Goal: Task Accomplishment & Management: Use online tool/utility

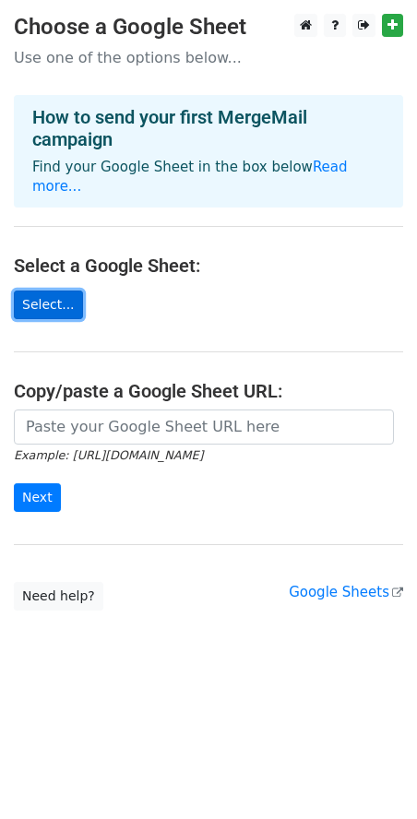
click at [51, 291] on link "Select..." at bounding box center [48, 305] width 69 height 29
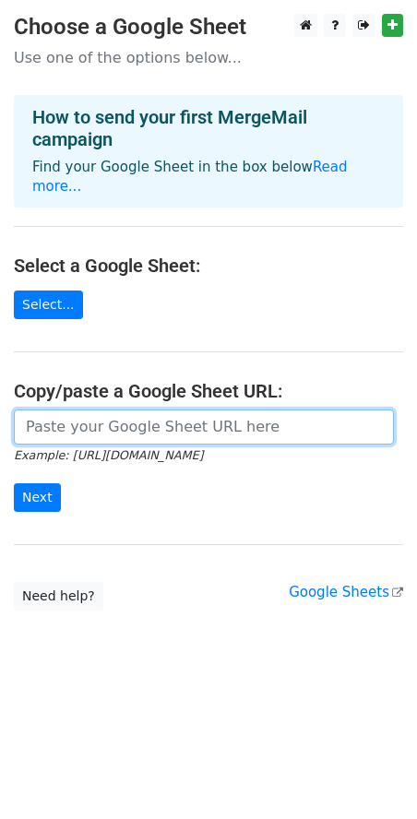
click at [113, 410] on input "url" at bounding box center [204, 427] width 380 height 35
paste input "https://docs.google.com/spreadsheets/d/1k4jDx3Nezs2SHedNtU-YO3ST_gy1vcrcqdFjP-i…"
type input "https://docs.google.com/spreadsheets/d/1k4jDx3Nezs2SHedNtU-YO3ST_gy1vcrcqdFjP-i…"
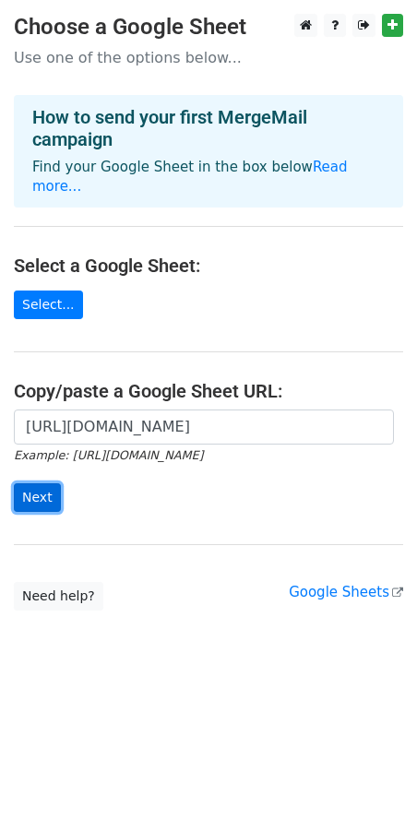
scroll to position [0, 0]
click at [32, 484] on input "Next" at bounding box center [37, 498] width 47 height 29
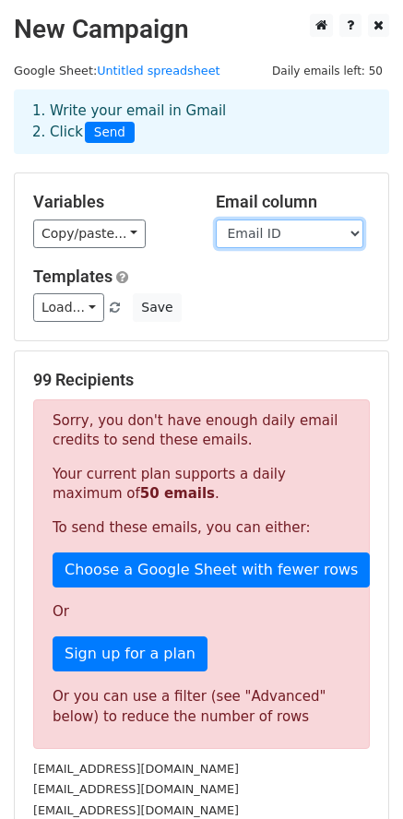
click at [272, 235] on select "Email ID Name" at bounding box center [290, 234] width 148 height 29
click at [216, 220] on select "Email ID Name" at bounding box center [290, 234] width 148 height 29
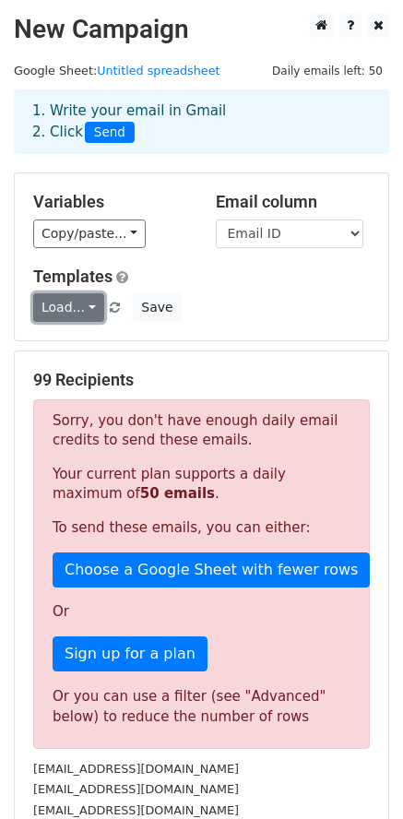
click at [87, 311] on link "Load..." at bounding box center [68, 307] width 71 height 29
click at [231, 313] on div "Load... No templates saved Save" at bounding box center [201, 307] width 365 height 29
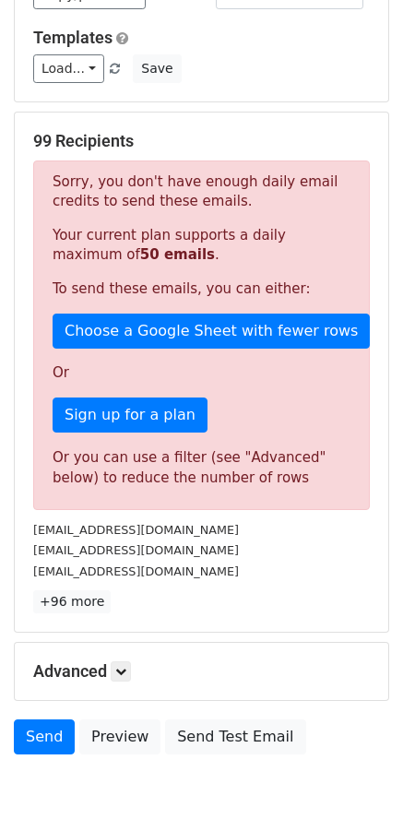
scroll to position [331, 0]
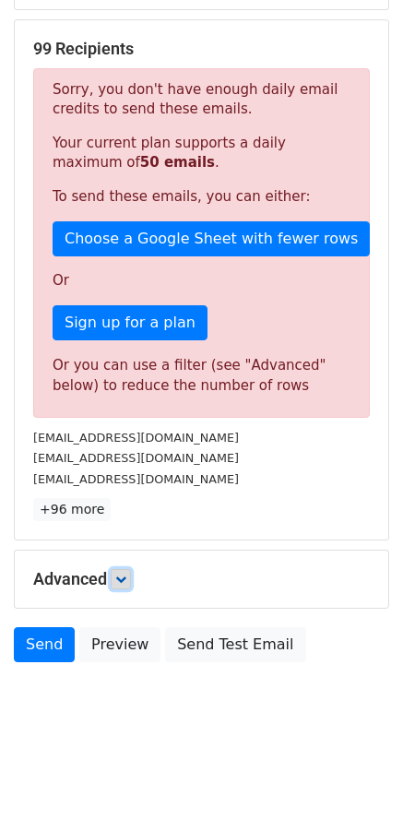
click at [123, 583] on icon at bounding box center [120, 579] width 11 height 11
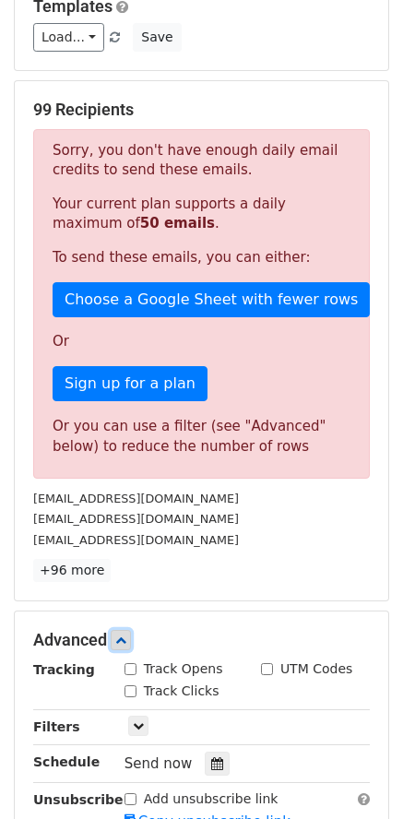
scroll to position [235, 0]
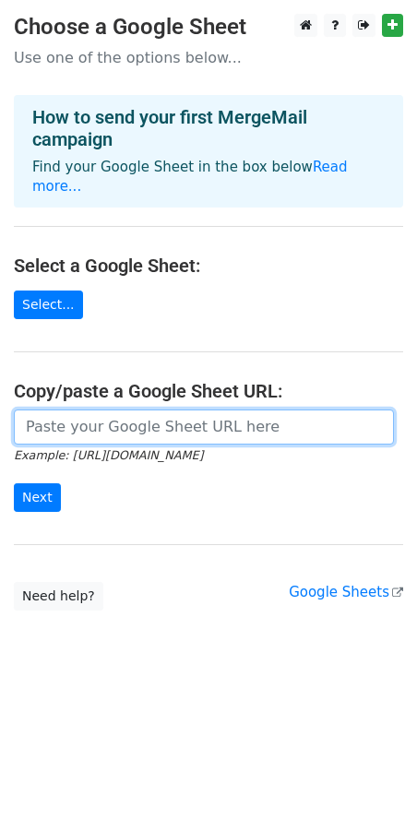
click at [92, 410] on input "url" at bounding box center [204, 427] width 380 height 35
paste input "[URL][DOMAIN_NAME]"
type input "[URL][DOMAIN_NAME]"
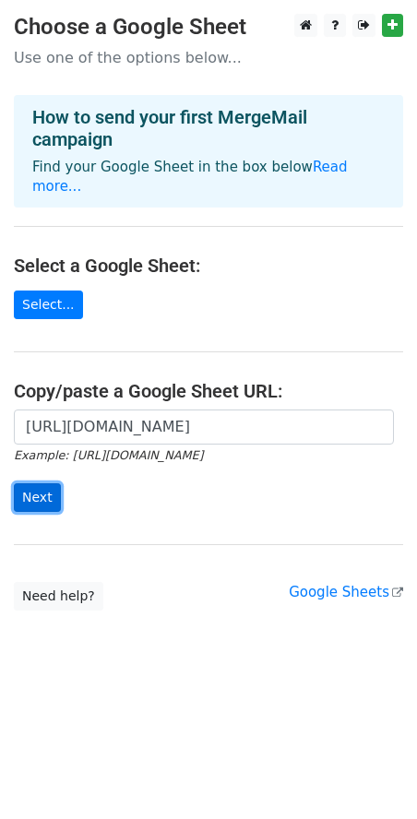
scroll to position [0, 0]
click at [36, 484] on input "Next" at bounding box center [37, 498] width 47 height 29
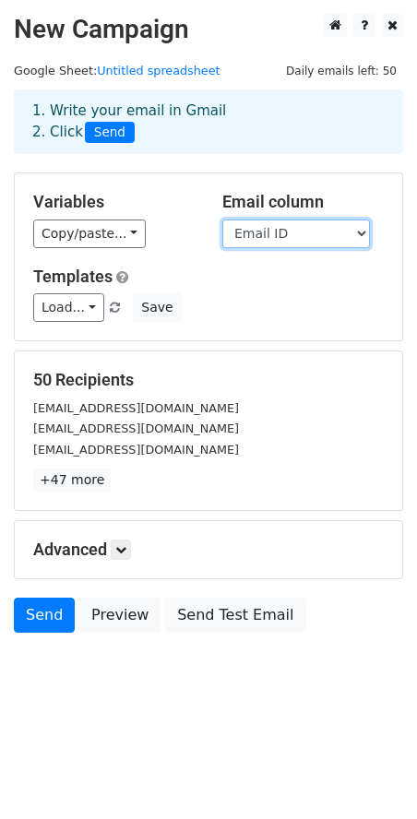
click at [235, 238] on select "Email ID Name" at bounding box center [296, 234] width 148 height 29
click at [222, 220] on select "Email ID Name" at bounding box center [296, 234] width 148 height 29
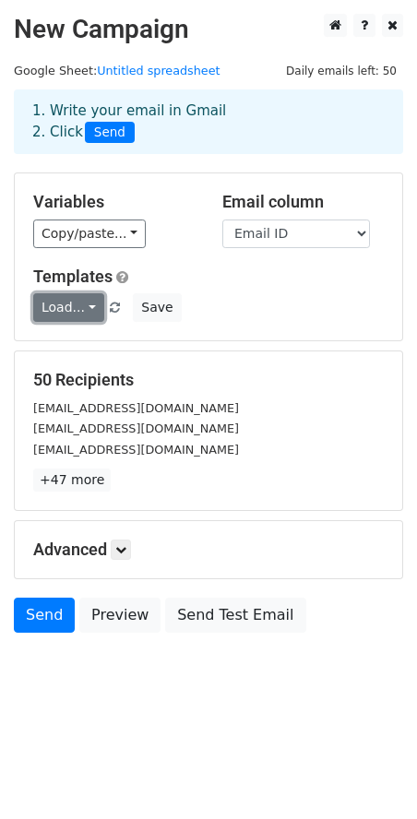
click at [54, 310] on link "Load..." at bounding box center [68, 307] width 71 height 29
click at [140, 350] on h6 "No templates saved" at bounding box center [120, 350] width 173 height 30
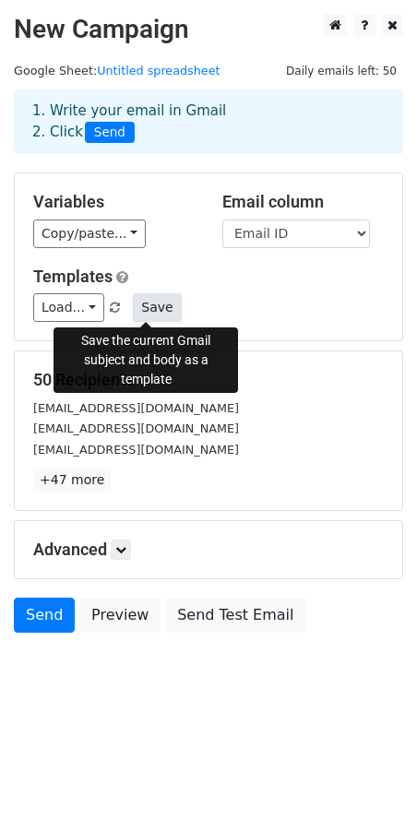
click at [157, 305] on button "Save" at bounding box center [157, 307] width 48 height 29
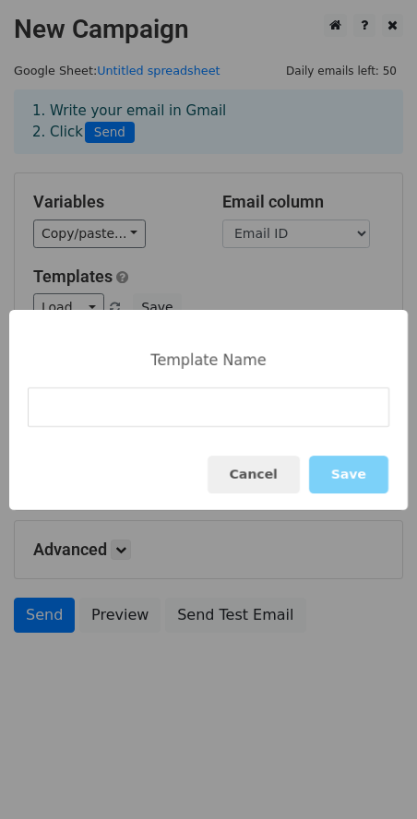
click at [245, 397] on input at bounding box center [209, 408] width 362 height 40
paste input "2025 Canned Challenge Plus | Submissions Now Open"
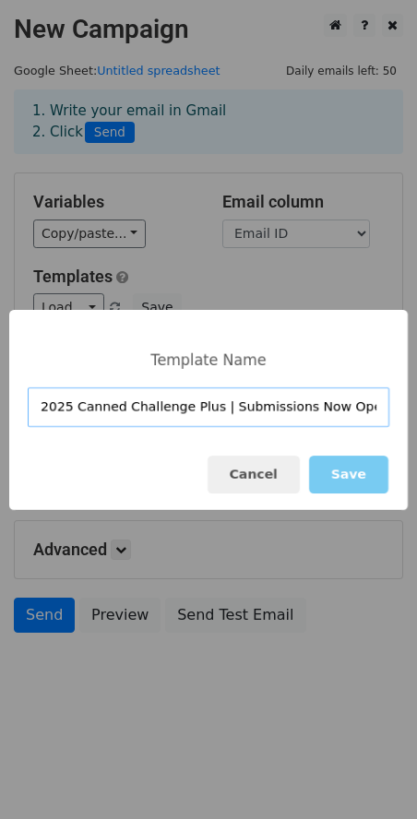
type input "2025 Canned Challenge Plus | Submissions Now Open"
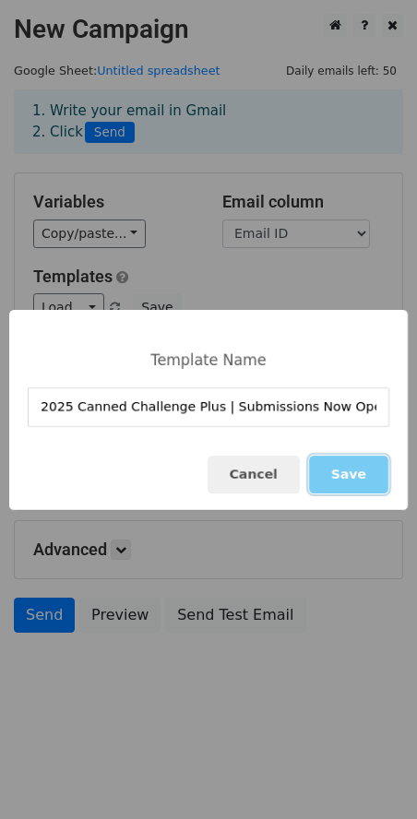
click at [360, 488] on button "Save" at bounding box center [348, 475] width 79 height 38
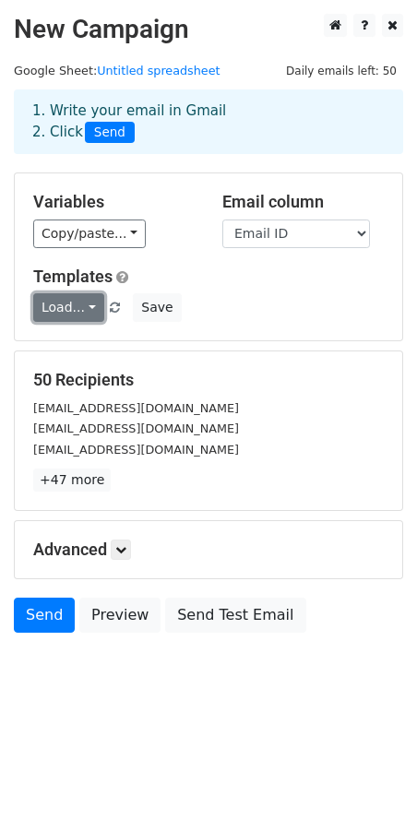
click at [78, 305] on link "Load..." at bounding box center [68, 307] width 71 height 29
click at [123, 345] on h6 "No templates saved" at bounding box center [120, 350] width 173 height 30
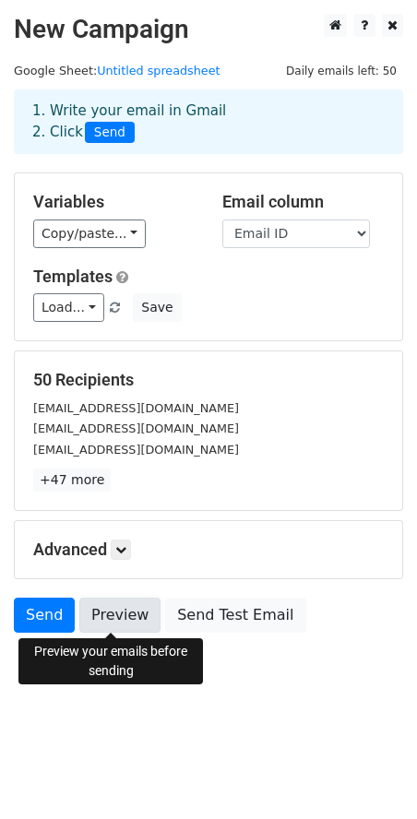
click at [110, 612] on link "Preview" at bounding box center [119, 615] width 81 height 35
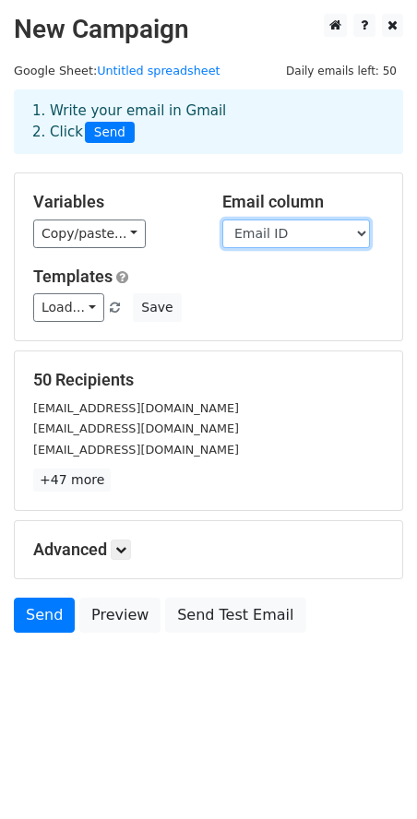
click at [257, 234] on select "Email ID Name" at bounding box center [296, 234] width 148 height 29
click at [222, 220] on select "Email ID Name" at bounding box center [296, 234] width 148 height 29
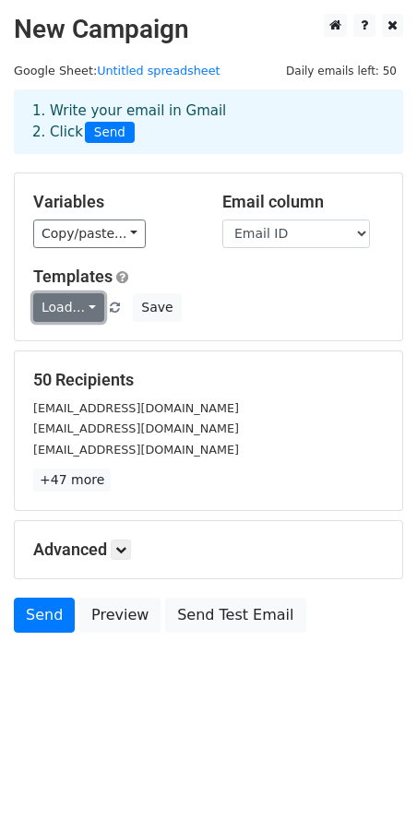
click at [83, 305] on link "Load..." at bounding box center [68, 307] width 71 height 29
click at [298, 417] on div "[EMAIL_ADDRESS][DOMAIN_NAME]" at bounding box center [208, 408] width 378 height 21
click at [122, 557] on link at bounding box center [121, 550] width 20 height 20
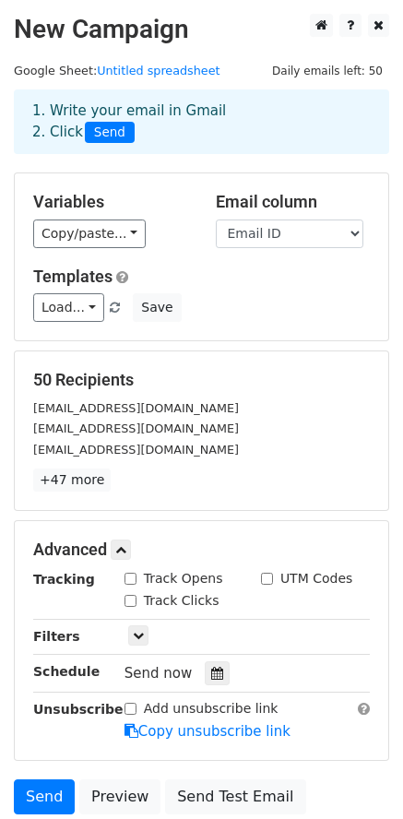
click at [149, 580] on label "Track Opens" at bounding box center [183, 578] width 79 height 19
click at [137, 580] on input "Track Opens" at bounding box center [131, 579] width 12 height 12
checkbox input "true"
click at [130, 602] on input "Track Clicks" at bounding box center [131, 601] width 12 height 12
checkbox input "true"
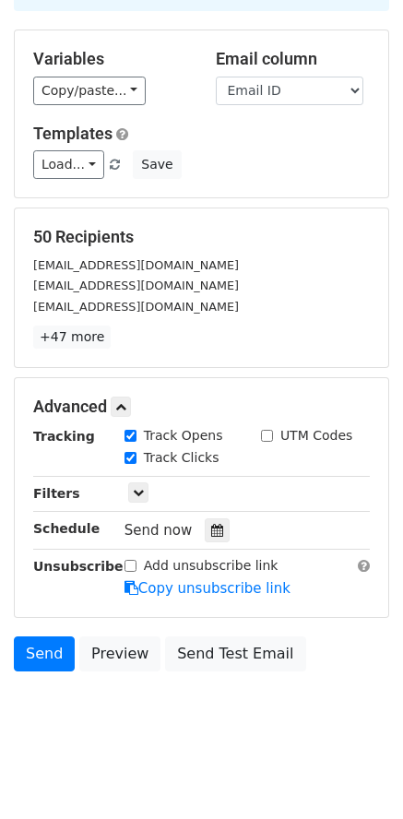
scroll to position [151, 0]
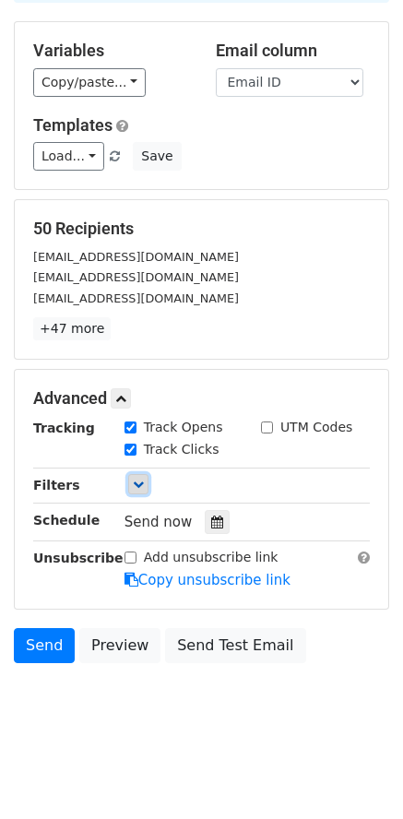
click at [140, 483] on icon at bounding box center [138, 484] width 11 height 11
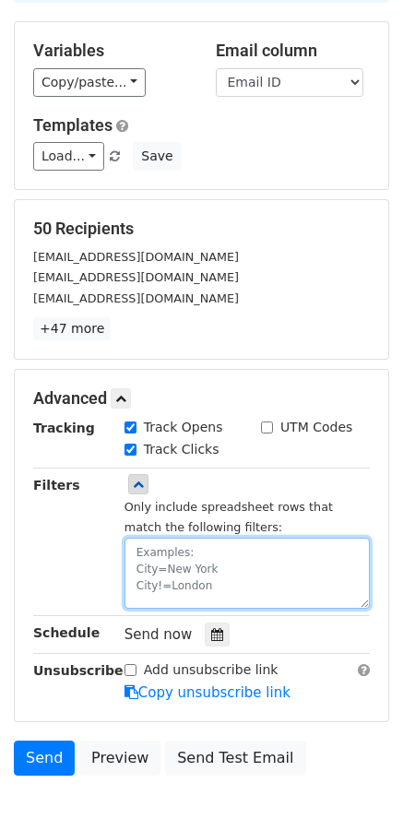
click at [162, 550] on textarea at bounding box center [247, 573] width 245 height 71
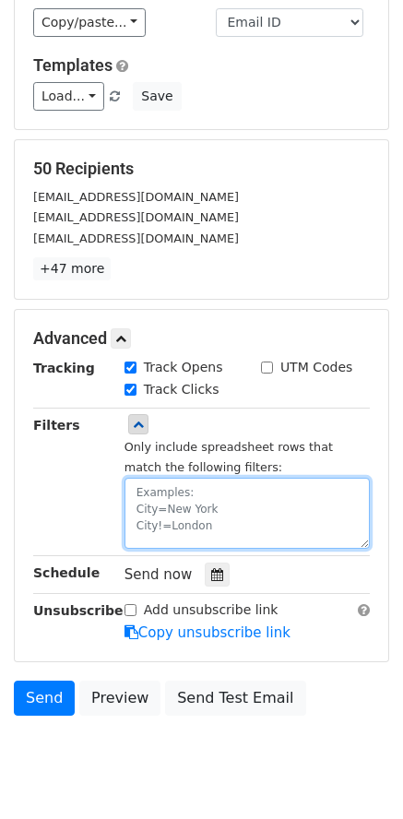
scroll to position [264, 0]
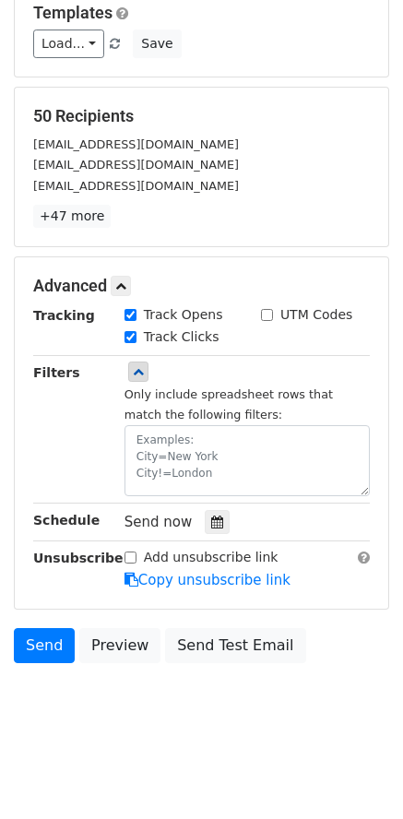
click at [129, 560] on input "Add unsubscribe link" at bounding box center [131, 558] width 12 height 12
checkbox input "true"
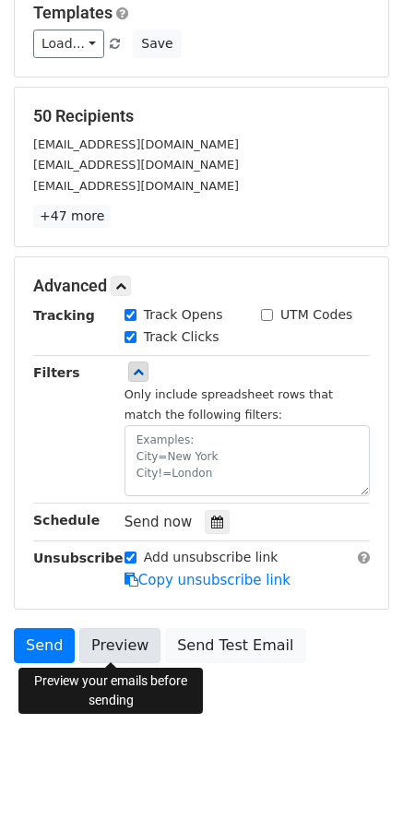
click at [100, 641] on link "Preview" at bounding box center [119, 645] width 81 height 35
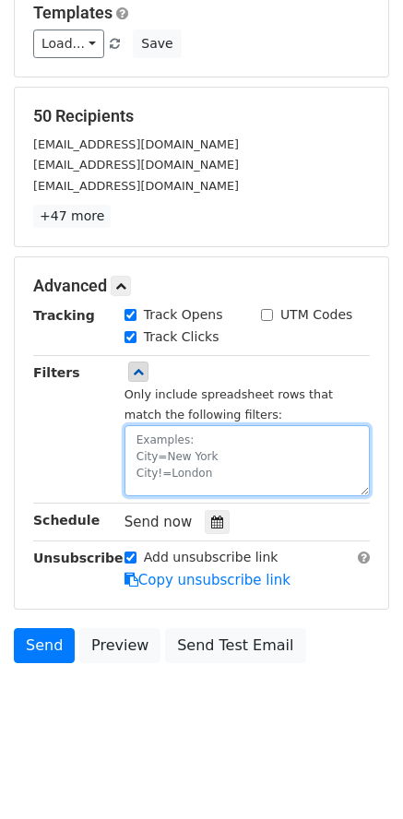
click at [154, 440] on textarea at bounding box center [247, 460] width 245 height 71
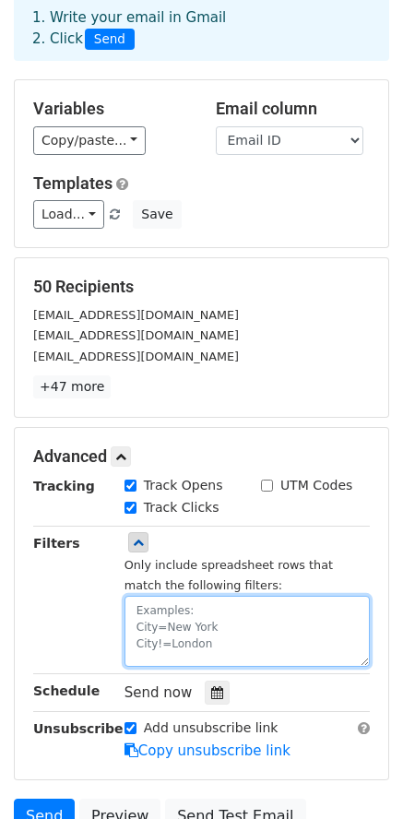
scroll to position [79, 0]
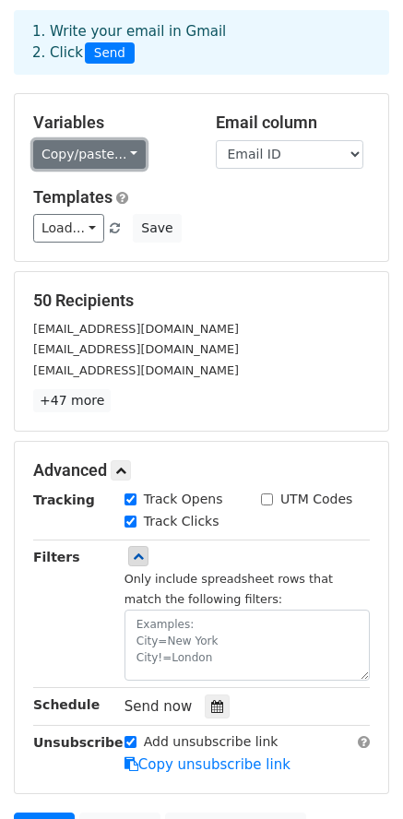
click at [107, 157] on link "Copy/paste..." at bounding box center [89, 154] width 113 height 29
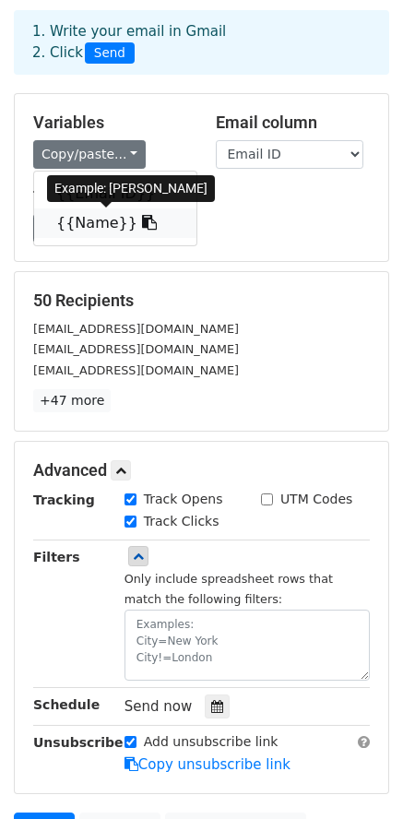
click at [83, 225] on link "{{Name}}" at bounding box center [115, 224] width 162 height 30
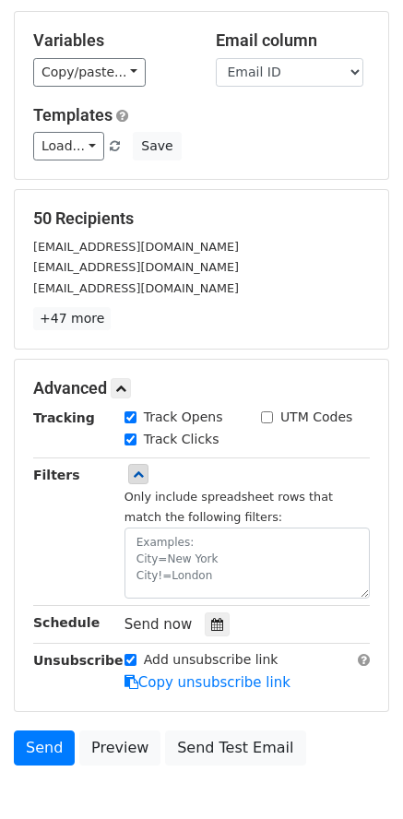
scroll to position [264, 0]
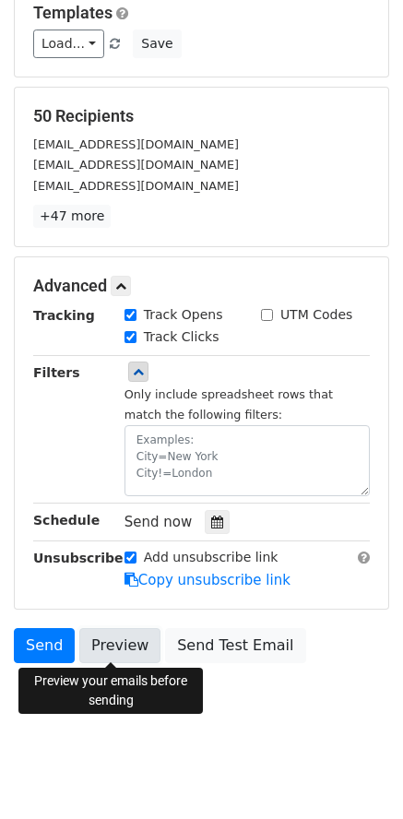
click at [90, 643] on link "Preview" at bounding box center [119, 645] width 81 height 35
click at [123, 639] on link "Preview" at bounding box center [119, 645] width 81 height 35
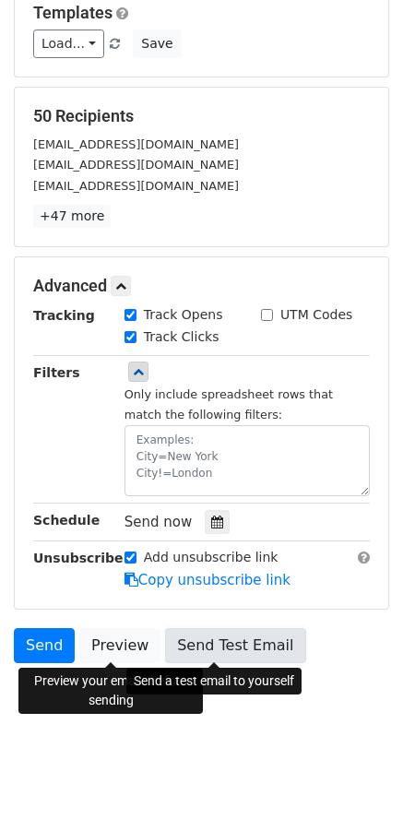
click at [232, 635] on link "Send Test Email" at bounding box center [235, 645] width 140 height 35
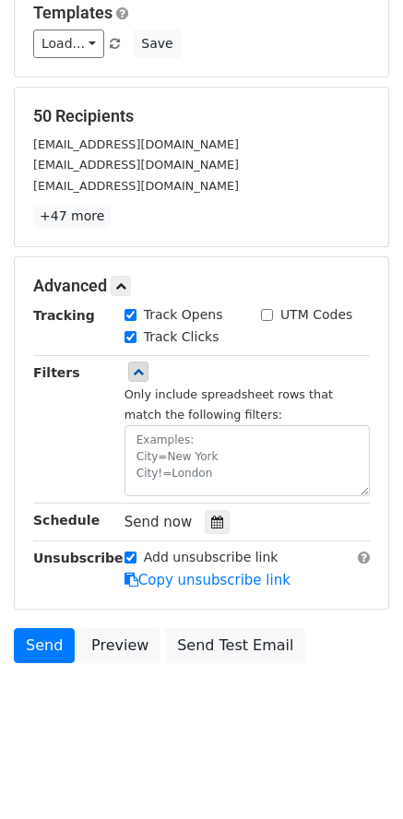
click at [270, 315] on input "UTM Codes" at bounding box center [267, 315] width 12 height 12
checkbox input "true"
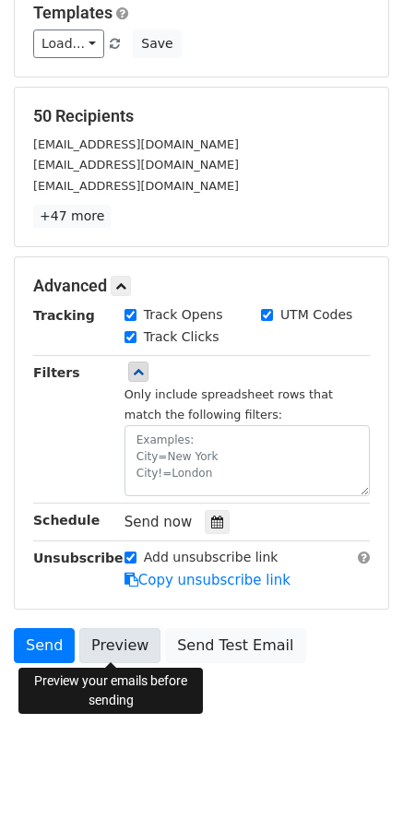
click at [119, 657] on link "Preview" at bounding box center [119, 645] width 81 height 35
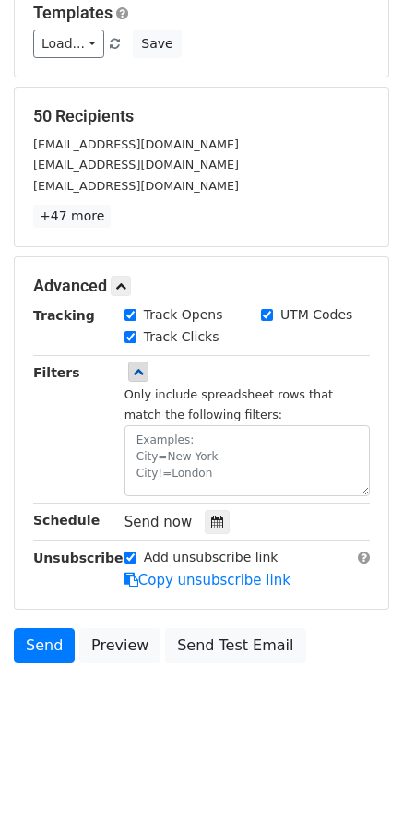
click at [129, 556] on input "Add unsubscribe link" at bounding box center [131, 558] width 12 height 12
checkbox input "false"
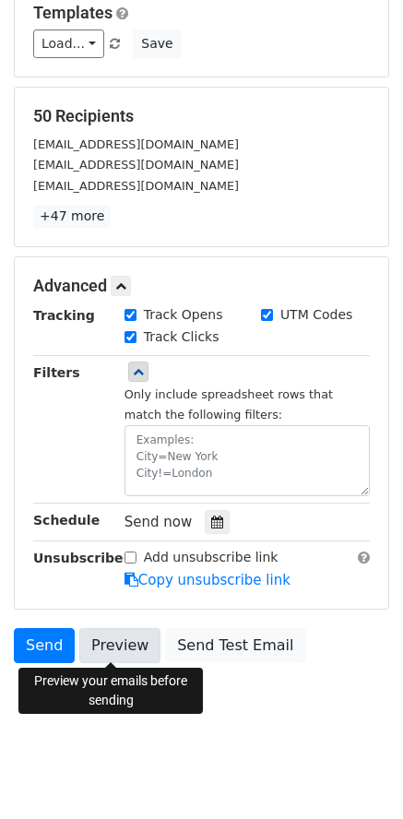
click at [106, 644] on link "Preview" at bounding box center [119, 645] width 81 height 35
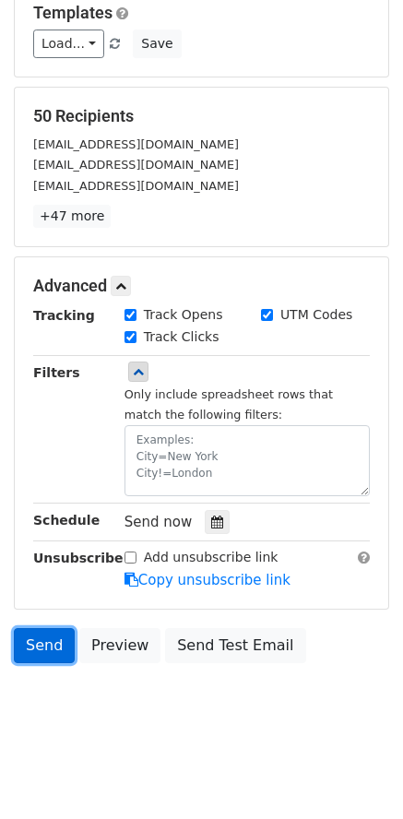
click at [63, 644] on link "Send" at bounding box center [44, 645] width 61 height 35
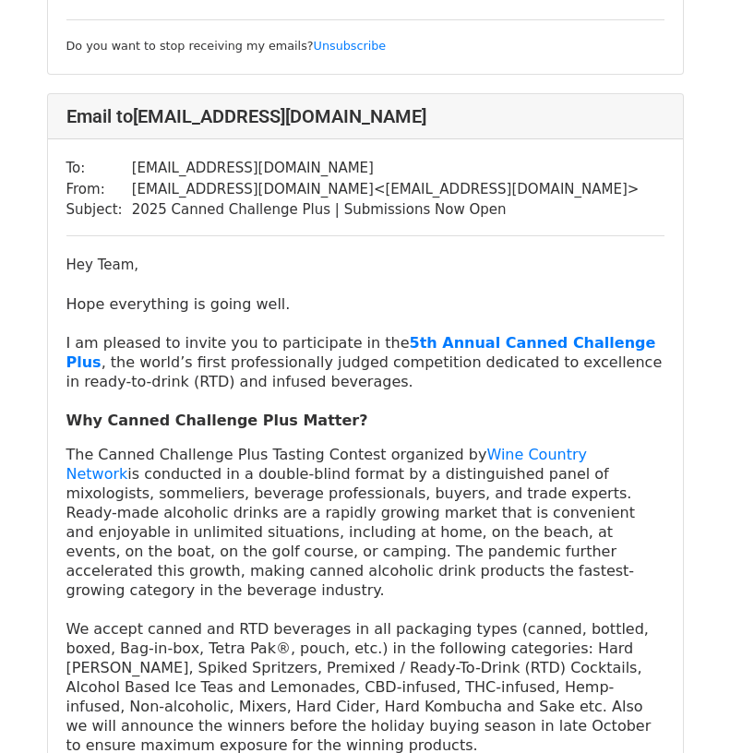
scroll to position [1661, 0]
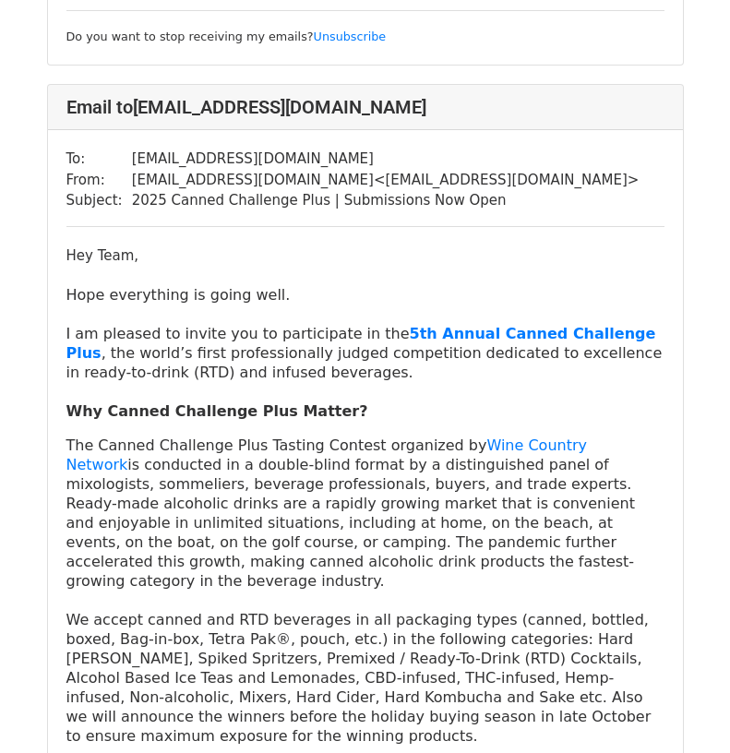
click at [114, 245] on div "Hey Team," at bounding box center [365, 255] width 598 height 21
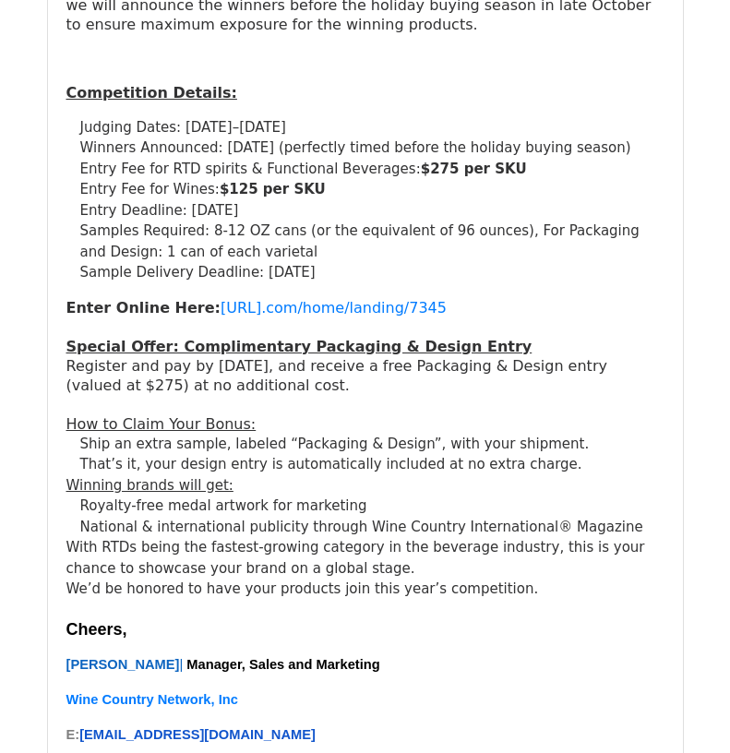
scroll to position [646, 0]
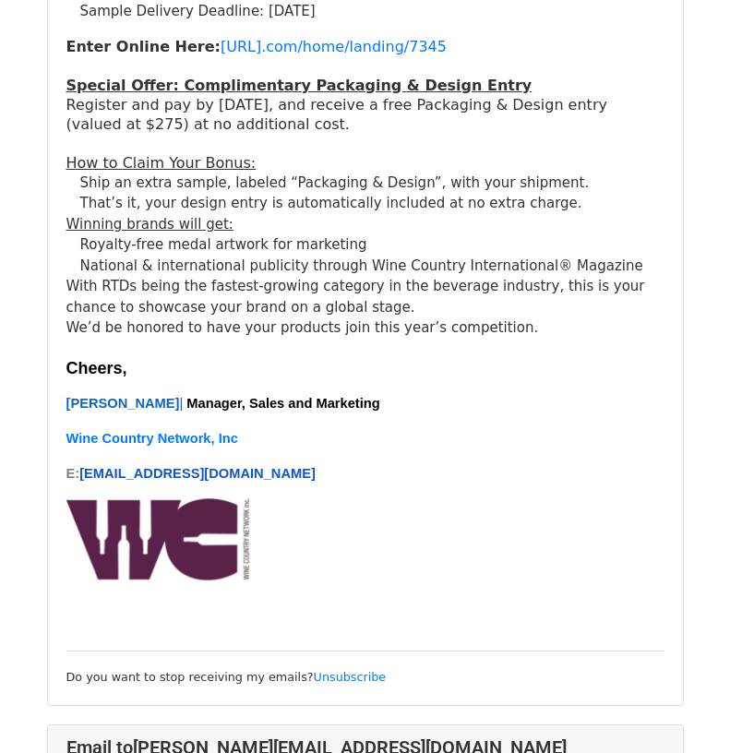
scroll to position [7141, 0]
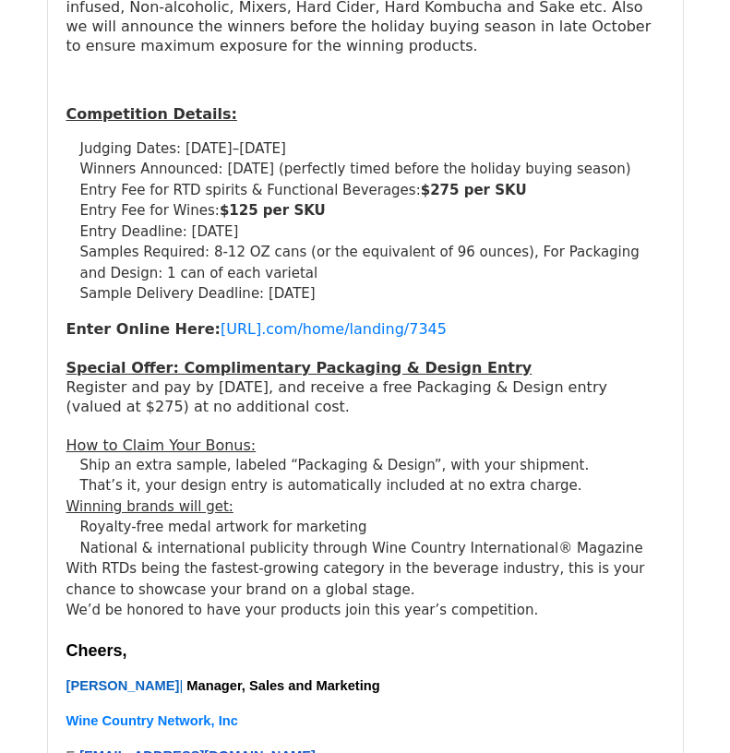
scroll to position [1200, 0]
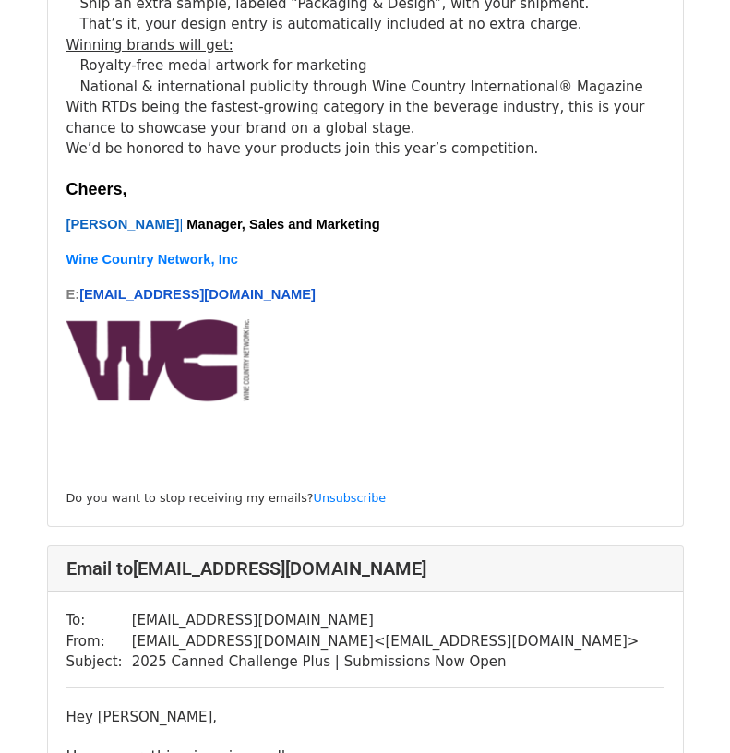
click at [78, 278] on div "Cheers, Shawn Miller | Manager, Sales and Marketing Wine Country Network, Inc E…" at bounding box center [365, 294] width 598 height 228
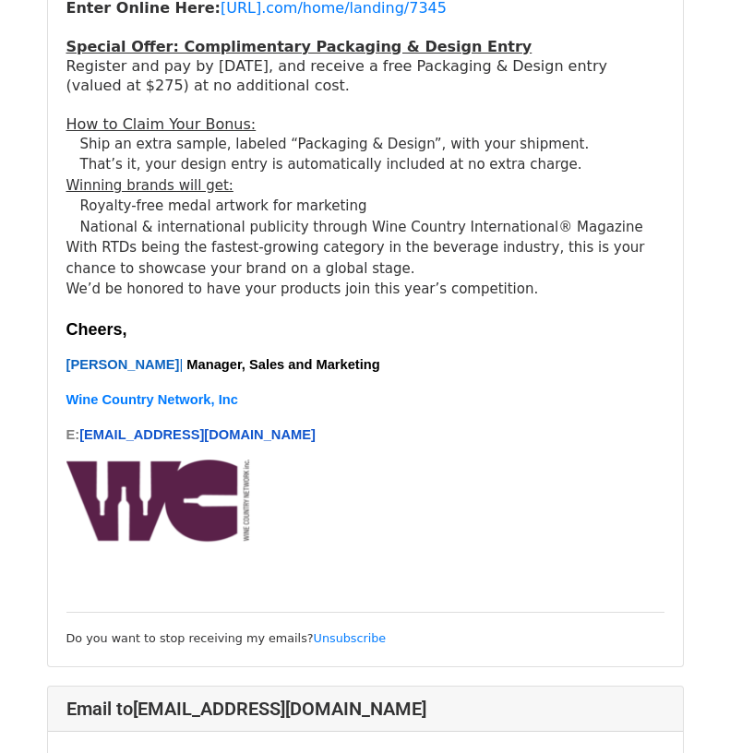
scroll to position [831, 0]
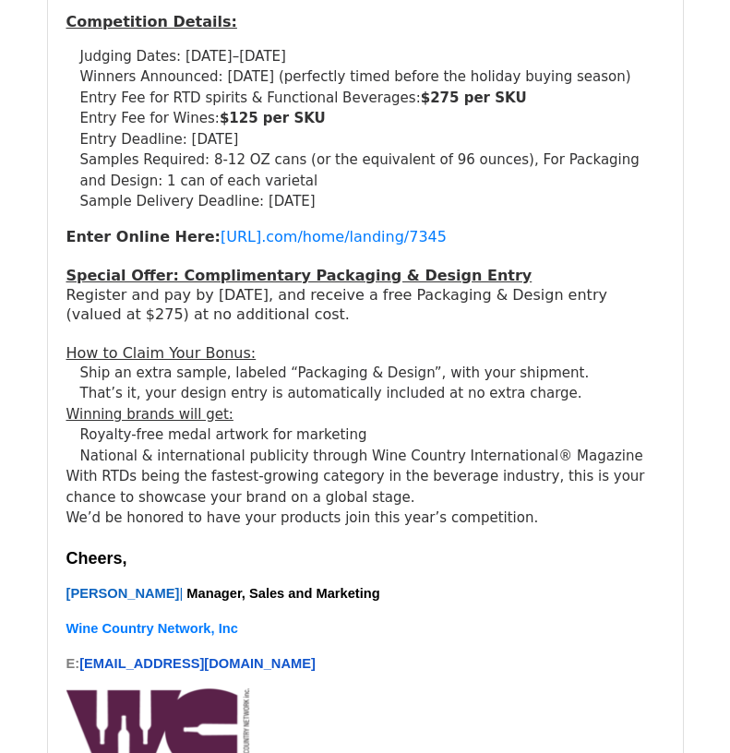
click at [99, 568] on div "Cheers, Shawn Miller | Manager, Sales and Marketing Wine Country Network, Inc E…" at bounding box center [365, 663] width 598 height 228
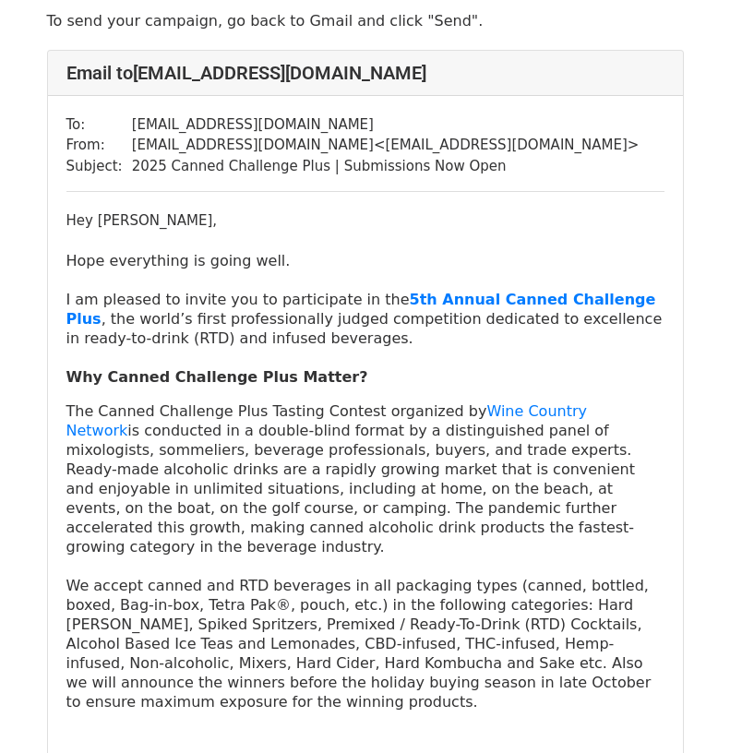
scroll to position [0, 0]
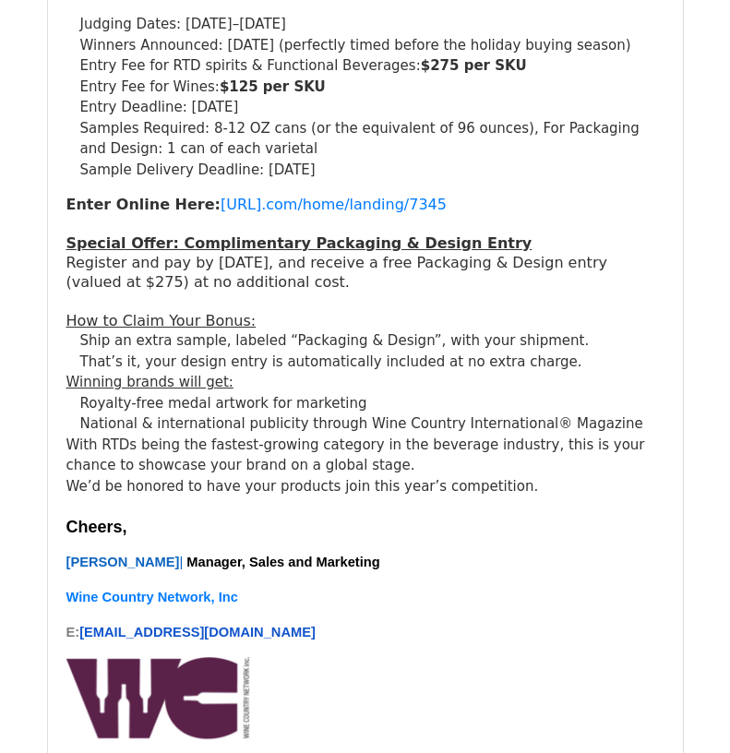
scroll to position [2584, 0]
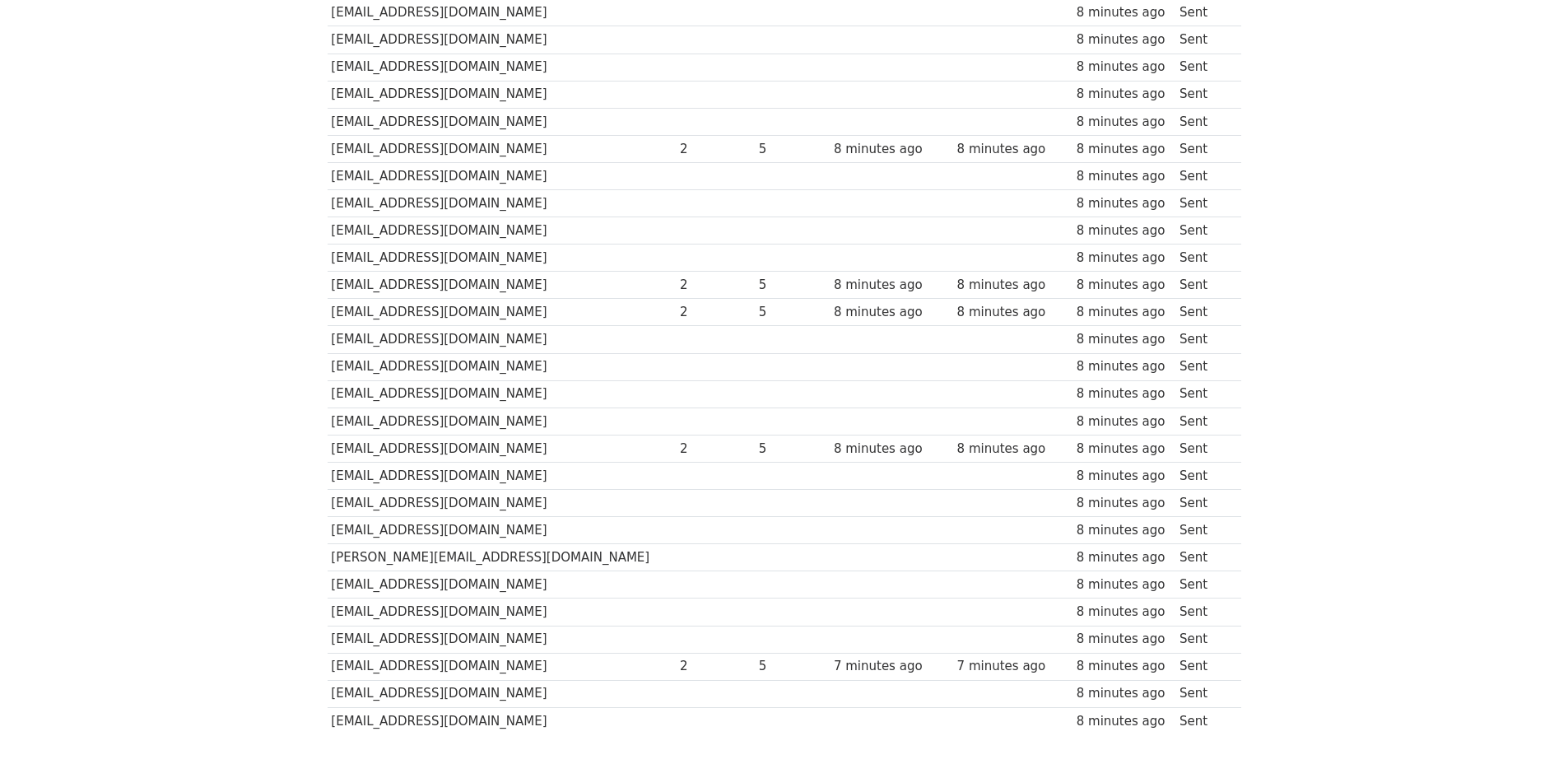
scroll to position [1005, 0]
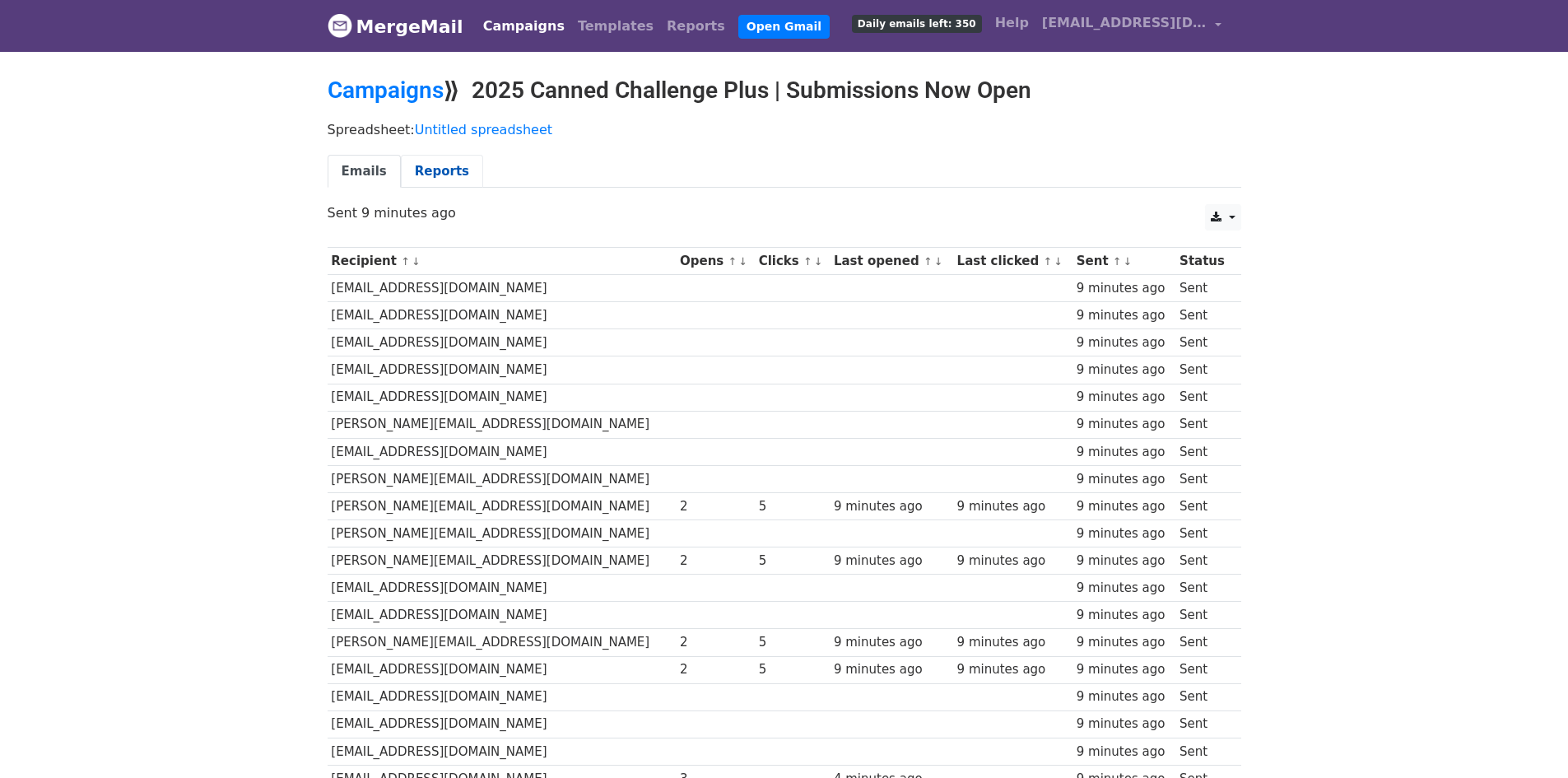
click at [421, 171] on link "Reports" at bounding box center [442, 171] width 82 height 34
click at [421, 178] on link "Reports" at bounding box center [442, 171] width 82 height 34
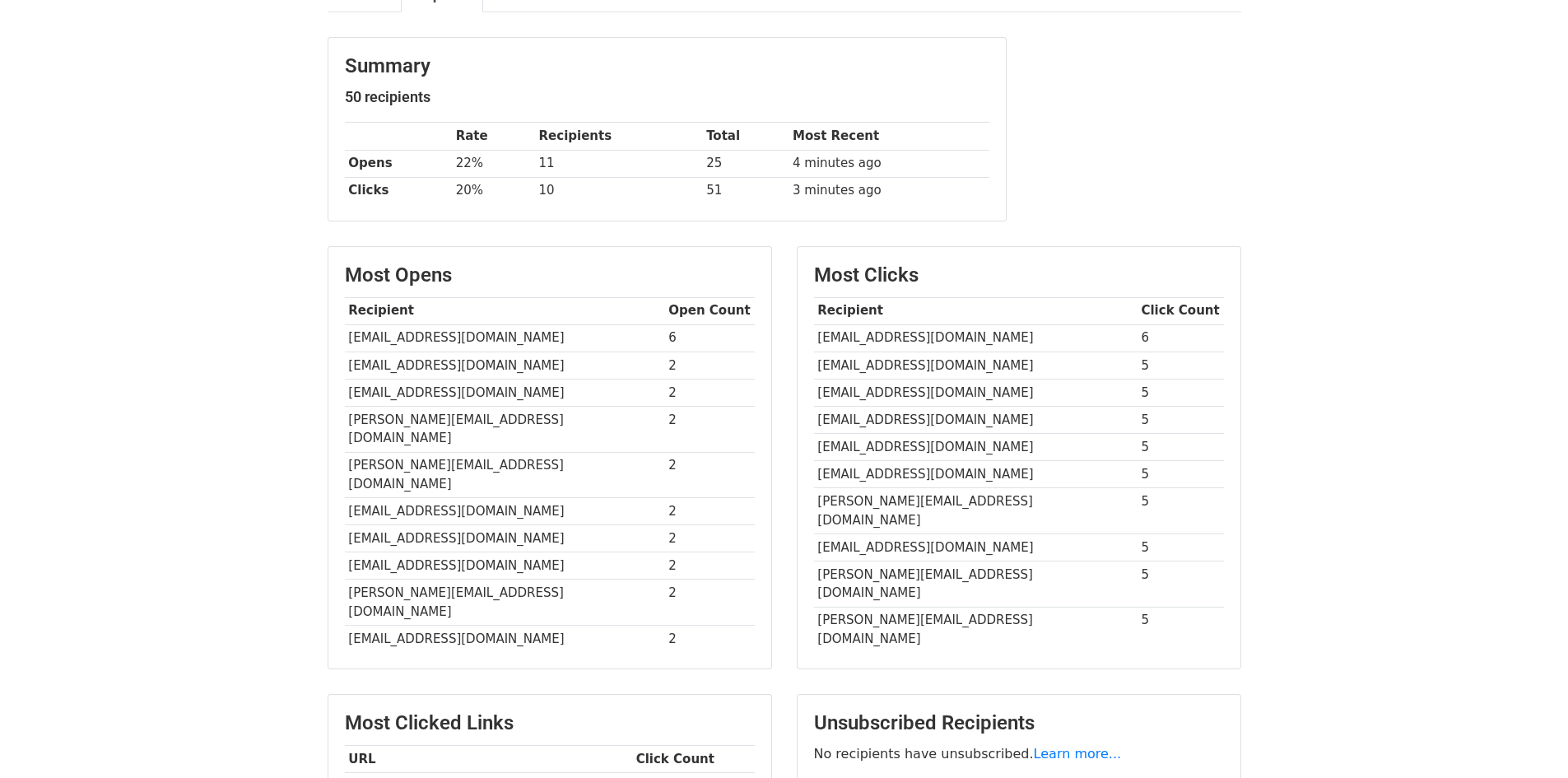
scroll to position [411, 0]
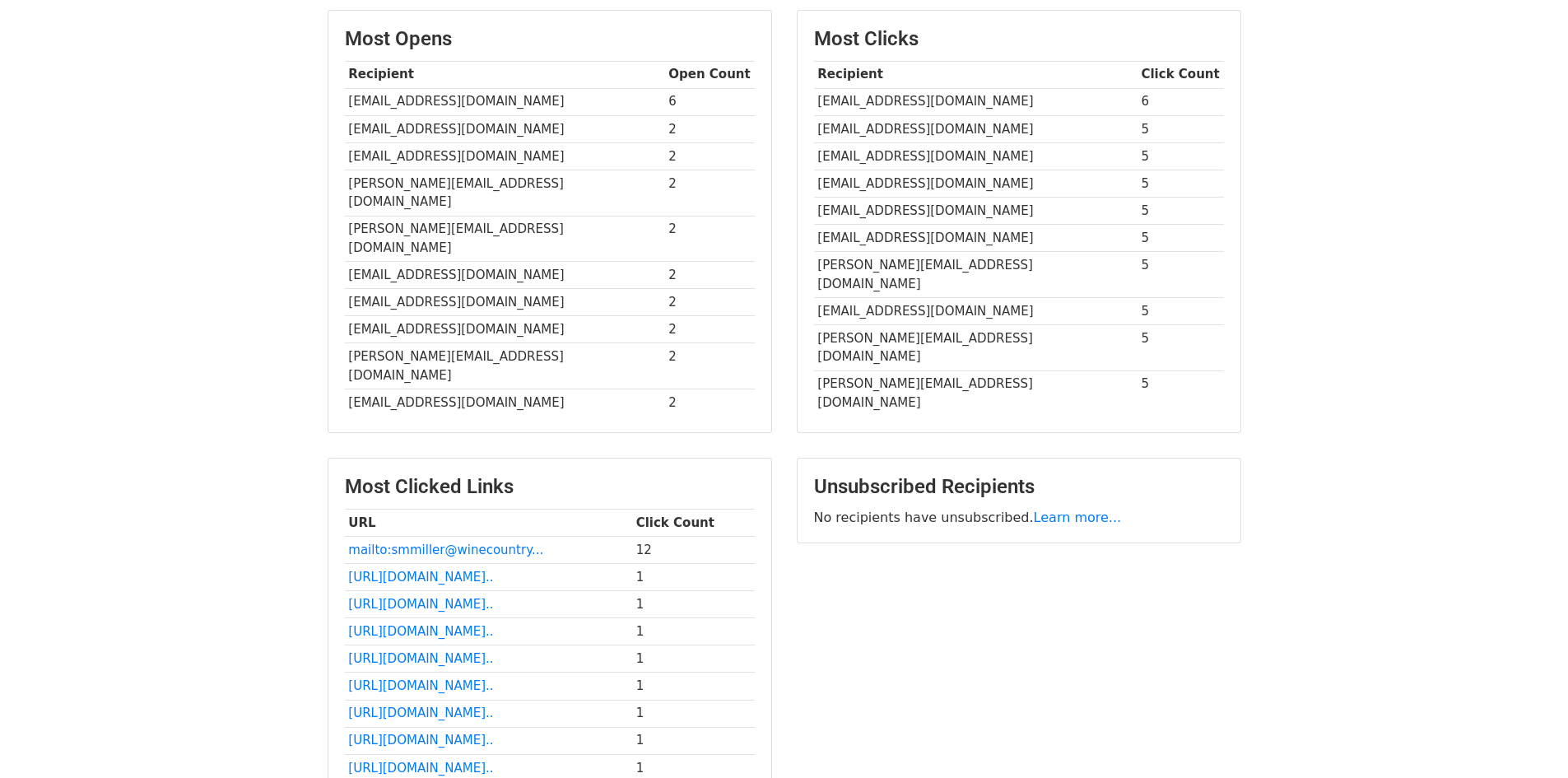
click at [645, 536] on td "12" at bounding box center [693, 550] width 122 height 27
drag, startPoint x: 653, startPoint y: 496, endPoint x: 640, endPoint y: 489, distance: 14.8
click at [640, 536] on td "12" at bounding box center [693, 550] width 122 height 27
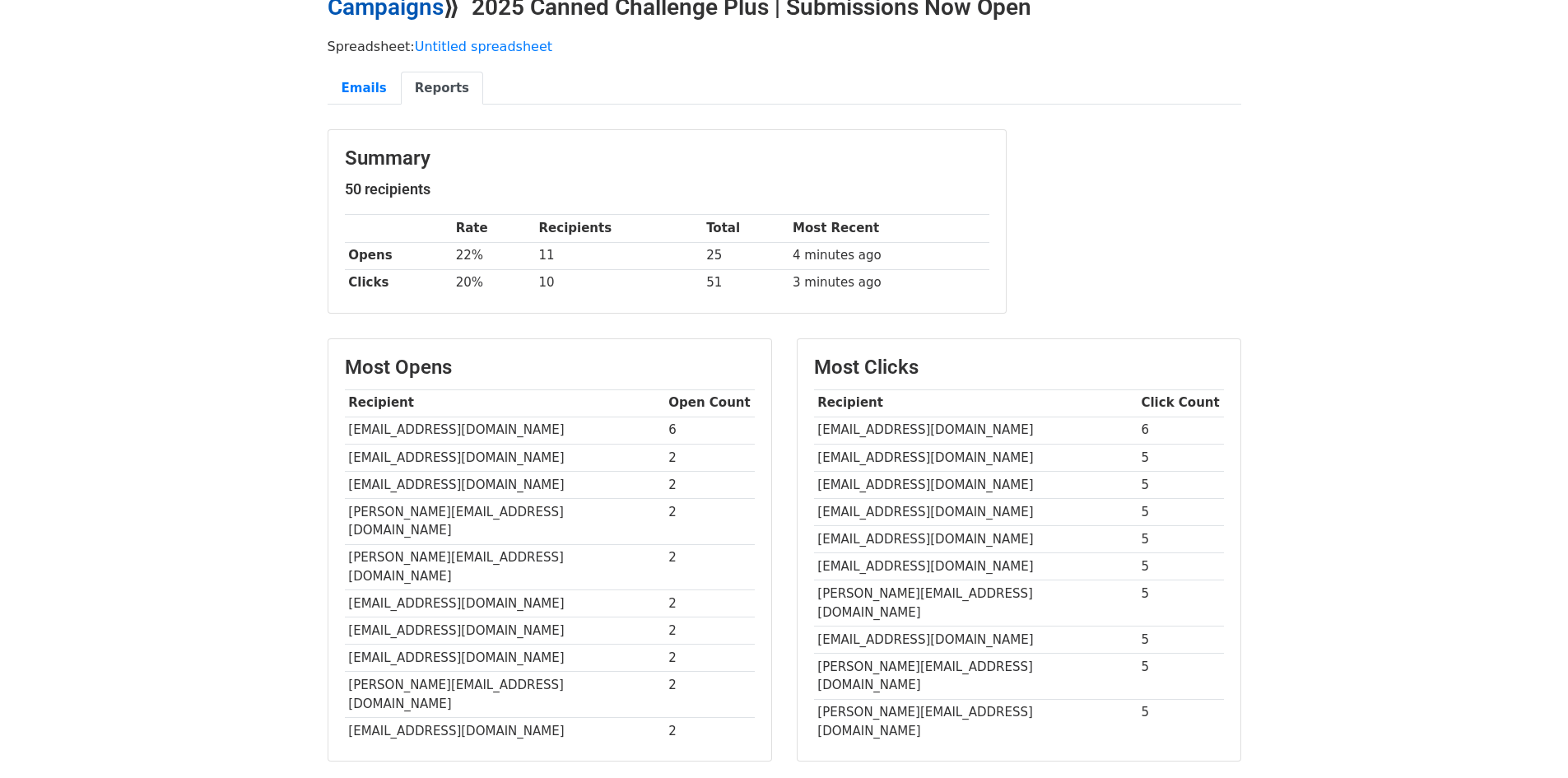
scroll to position [0, 0]
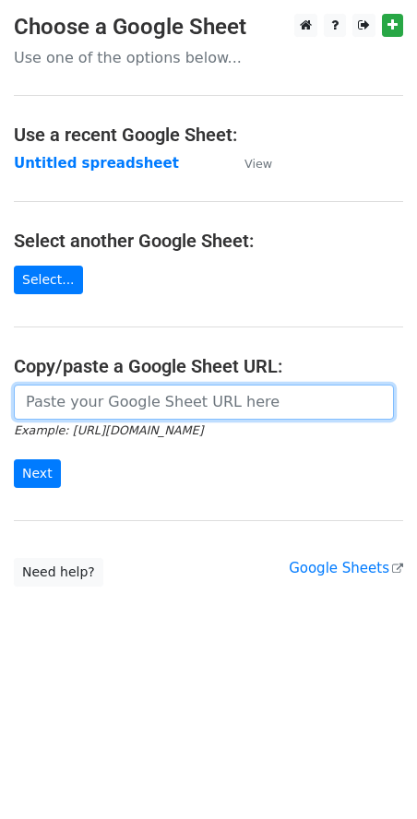
click at [78, 405] on input "url" at bounding box center [204, 402] width 380 height 35
paste input "[URL][DOMAIN_NAME]"
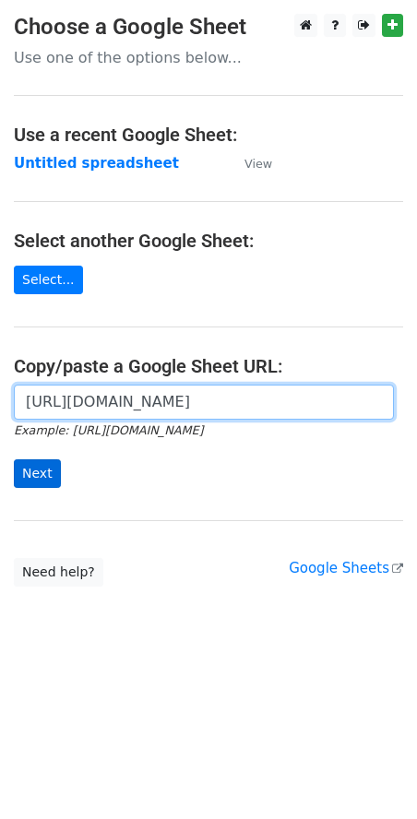
type input "[URL][DOMAIN_NAME]"
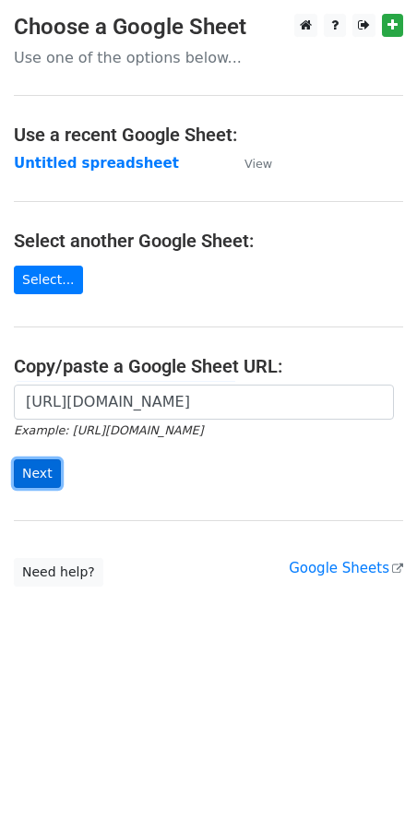
scroll to position [0, 0]
click at [29, 483] on input "Next" at bounding box center [37, 474] width 47 height 29
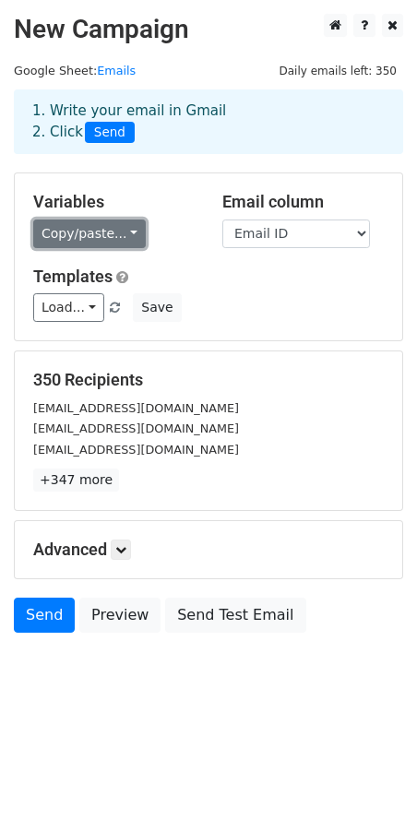
click at [114, 243] on link "Copy/paste..." at bounding box center [89, 234] width 113 height 29
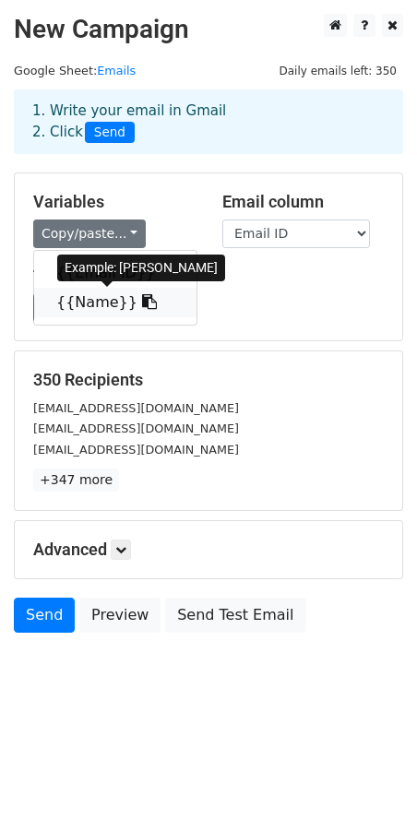
click at [95, 305] on link "{{Name}}" at bounding box center [115, 303] width 162 height 30
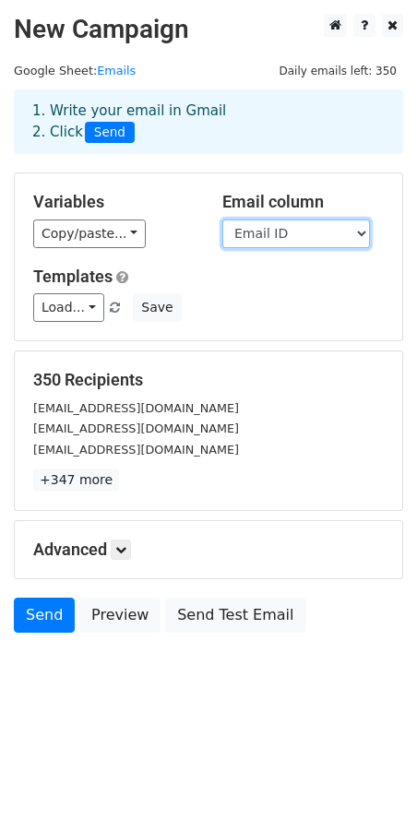
click at [292, 234] on select "Email ID Name" at bounding box center [296, 234] width 148 height 29
click at [222, 220] on select "Email ID Name" at bounding box center [296, 234] width 148 height 29
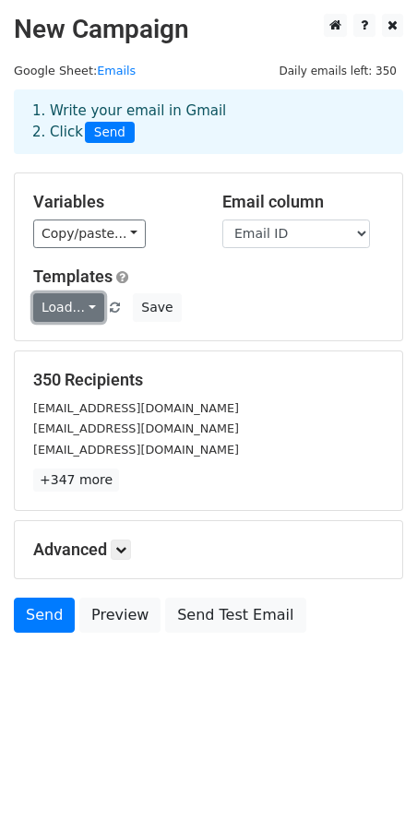
click at [74, 307] on link "Load..." at bounding box center [68, 307] width 71 height 29
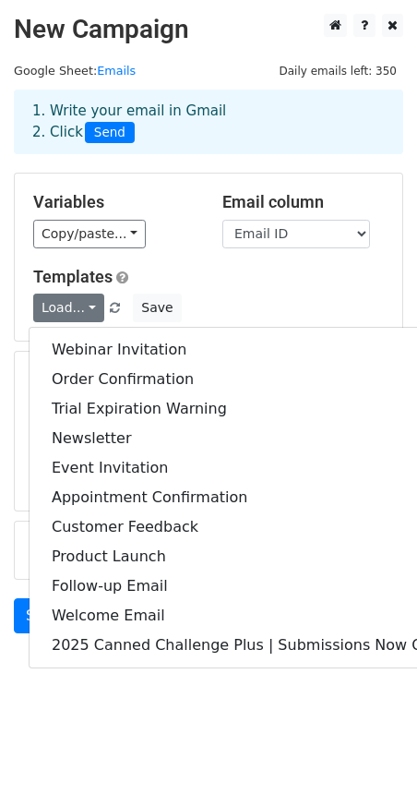
click at [357, 275] on h5 "Templates" at bounding box center [208, 277] width 351 height 20
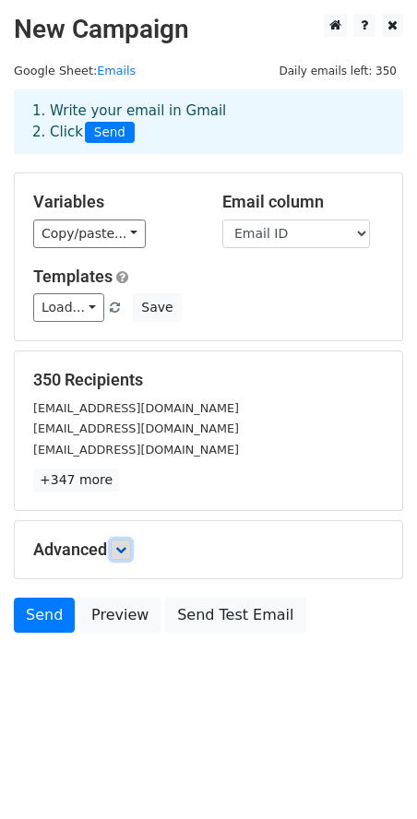
click at [127, 556] on link at bounding box center [121, 550] width 20 height 20
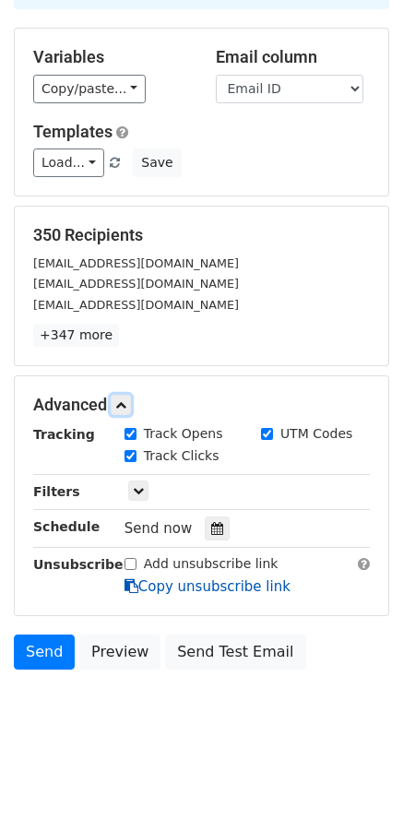
scroll to position [151, 0]
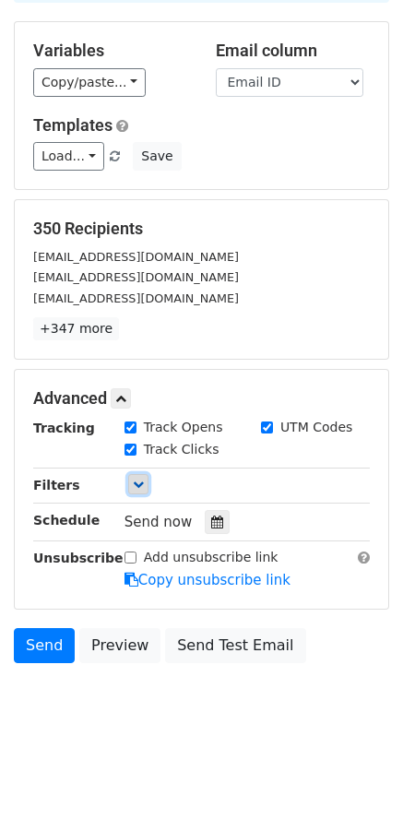
click at [142, 485] on icon at bounding box center [138, 484] width 11 height 11
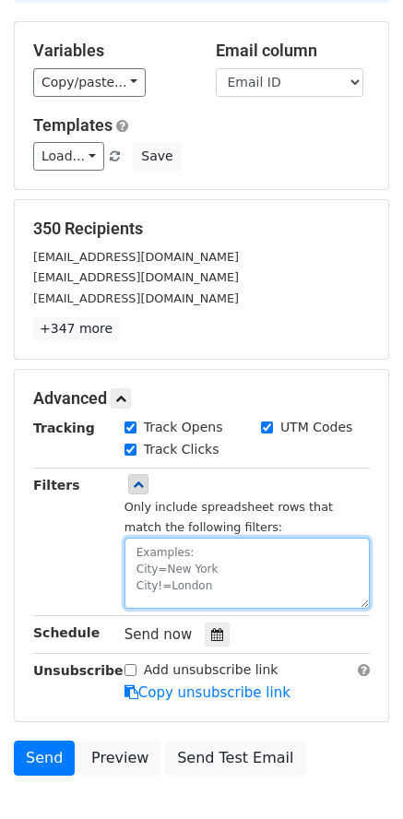
click at [158, 556] on textarea at bounding box center [247, 573] width 245 height 71
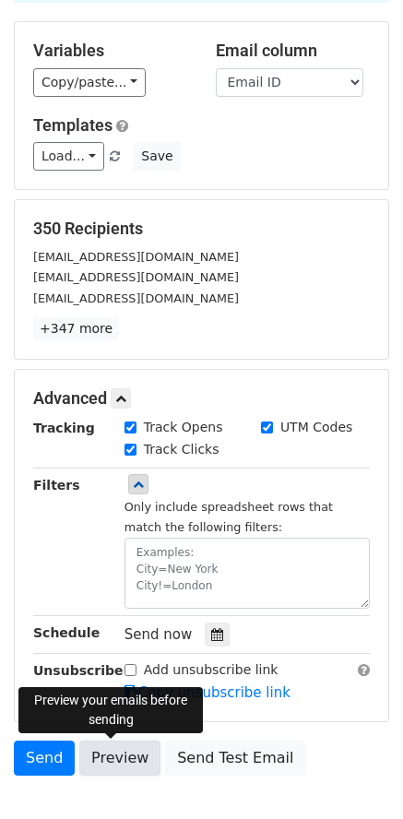
click at [102, 754] on link "Preview" at bounding box center [119, 758] width 81 height 35
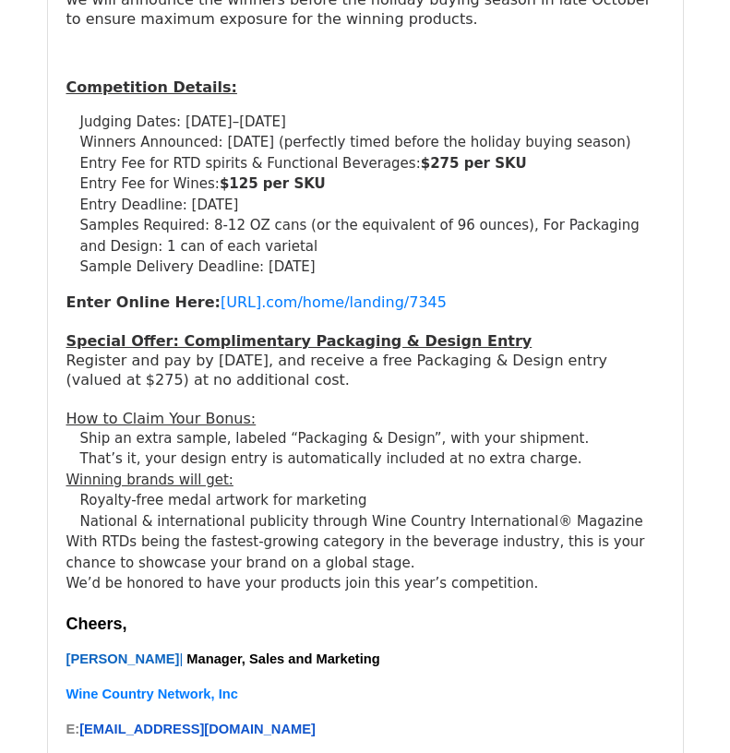
scroll to position [7198, 0]
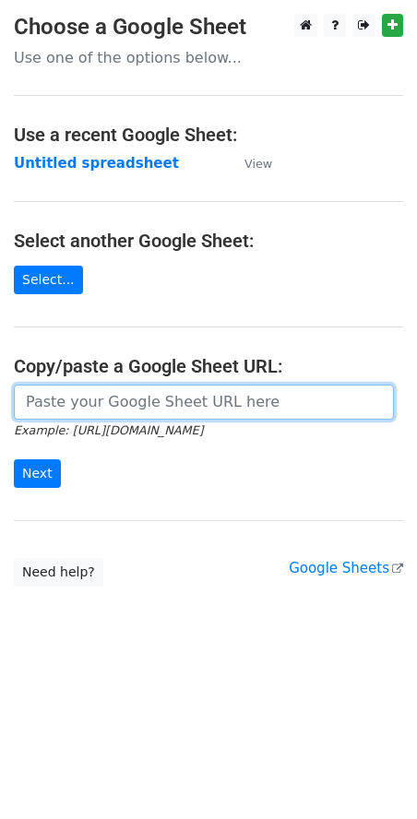
click at [69, 399] on input "url" at bounding box center [204, 402] width 380 height 35
paste input "[URL][DOMAIN_NAME]"
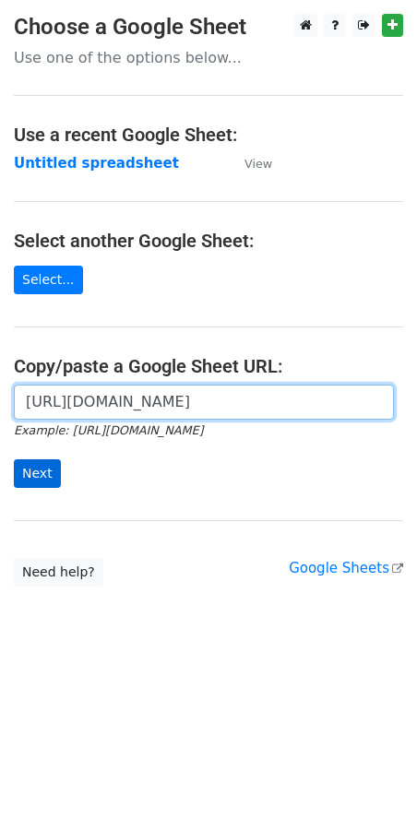
type input "[URL][DOMAIN_NAME]"
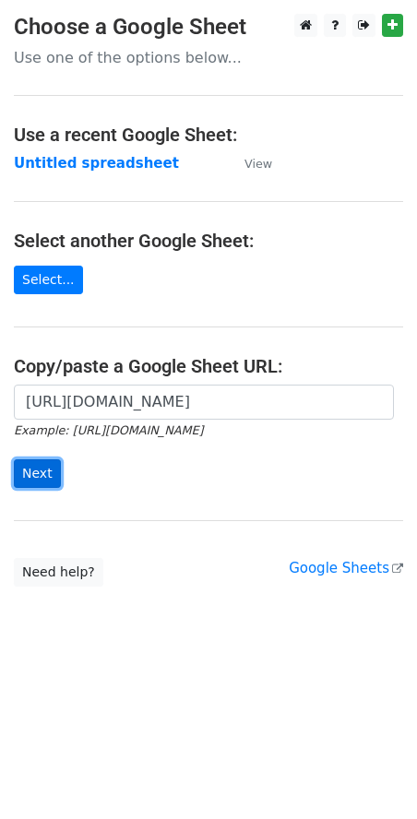
click at [25, 471] on input "Next" at bounding box center [37, 474] width 47 height 29
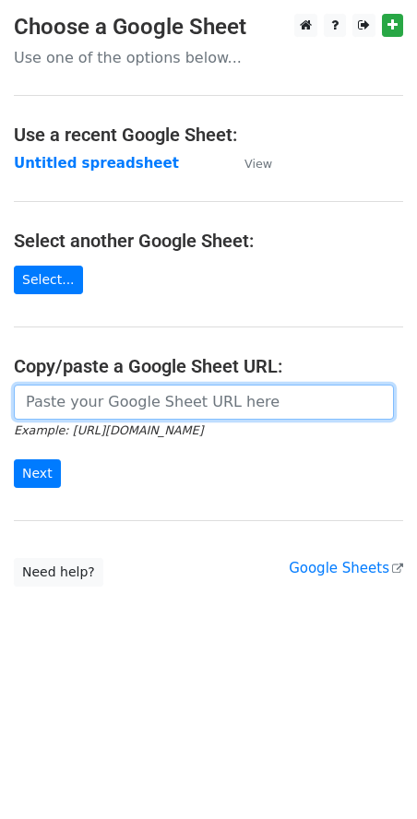
click at [124, 400] on input "url" at bounding box center [204, 402] width 380 height 35
paste input "https://docs.google.com/spreadsheets/d/1k4jDx3Nezs2SHedNtU-YO3ST_gy1vcrcqdFjP-i…"
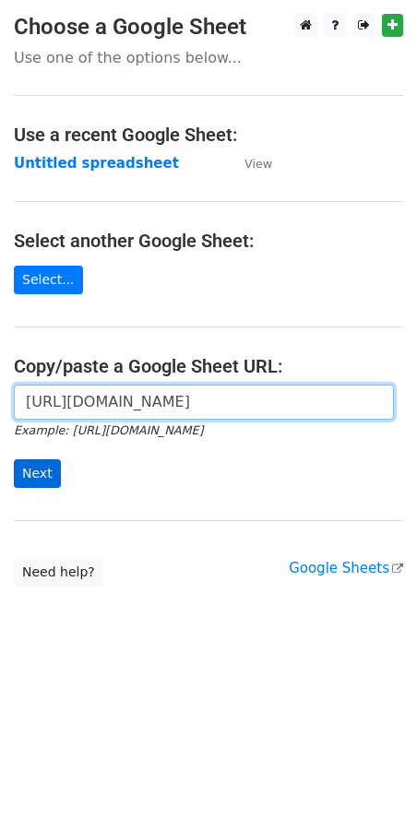
type input "https://docs.google.com/spreadsheets/d/1k4jDx3Nezs2SHedNtU-YO3ST_gy1vcrcqdFjP-i…"
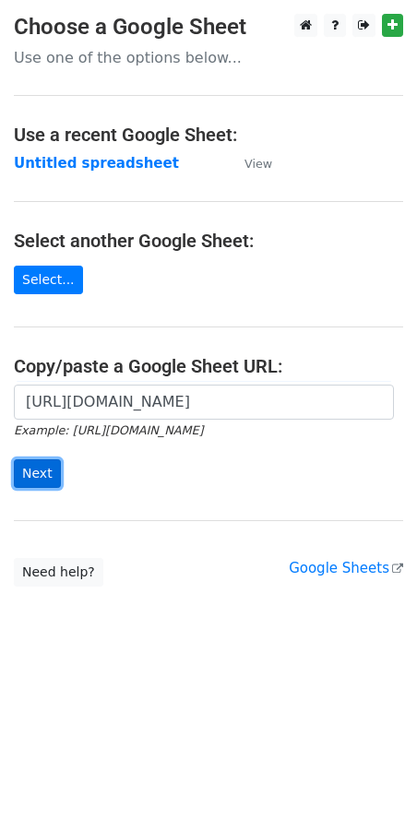
click at [39, 479] on input "Next" at bounding box center [37, 474] width 47 height 29
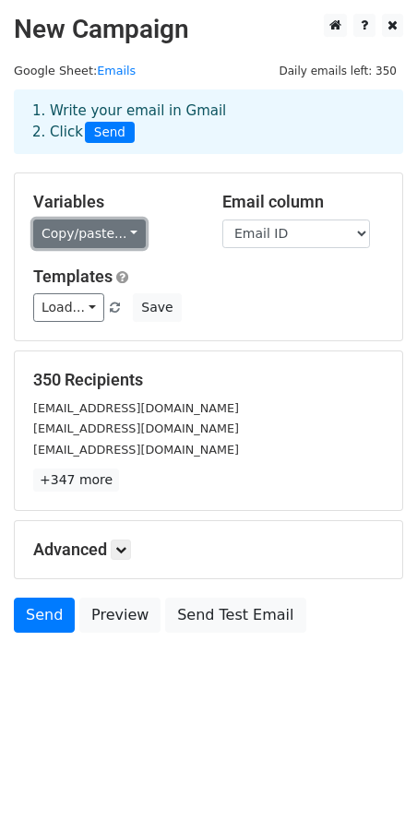
click at [84, 238] on link "Copy/paste..." at bounding box center [89, 234] width 113 height 29
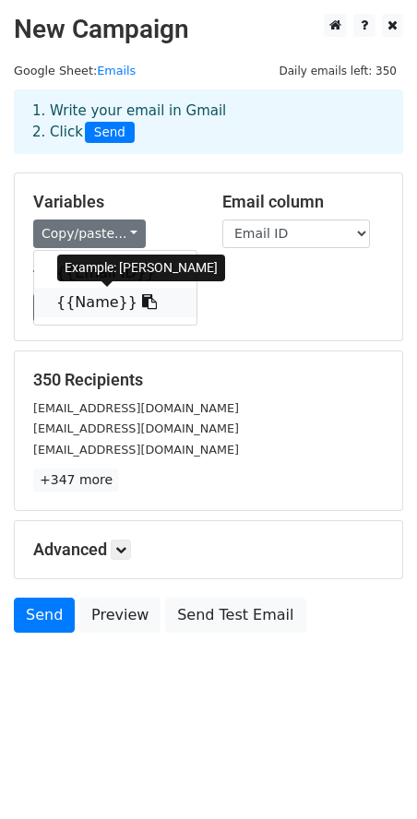
click at [90, 294] on link "{{Name}}" at bounding box center [115, 303] width 162 height 30
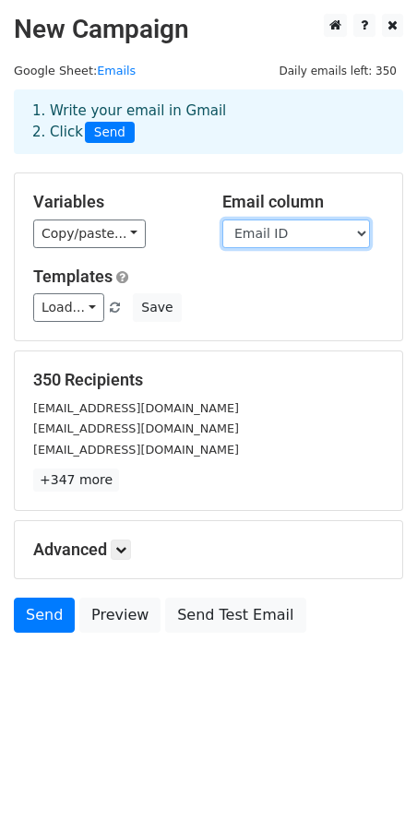
click at [307, 228] on select "Email ID Name" at bounding box center [296, 234] width 148 height 29
click at [222, 220] on select "Email ID Name" at bounding box center [296, 234] width 148 height 29
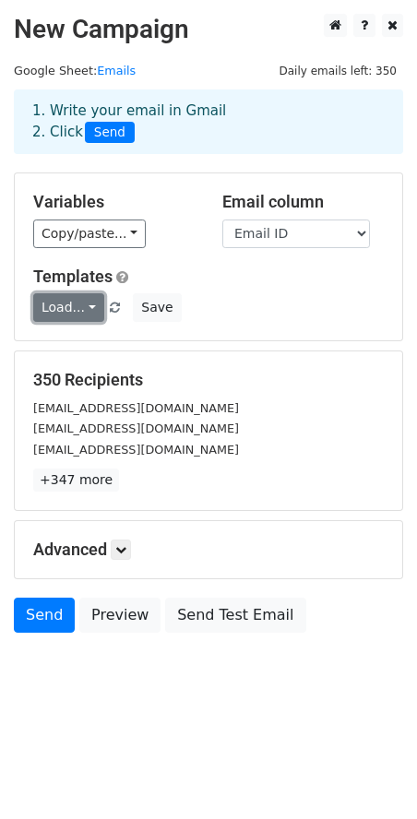
click at [75, 308] on link "Load..." at bounding box center [68, 307] width 71 height 29
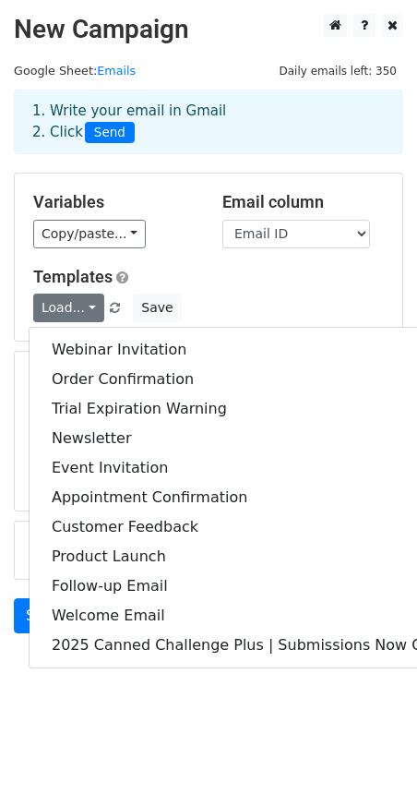
click at [284, 276] on h5 "Templates" at bounding box center [208, 277] width 351 height 20
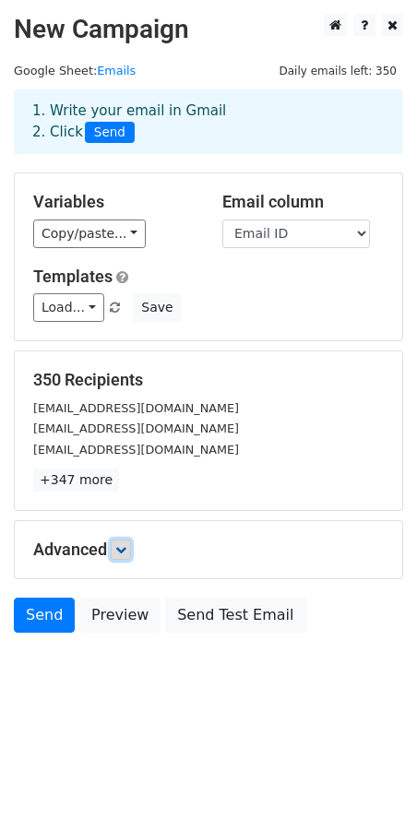
click at [131, 554] on link at bounding box center [121, 550] width 20 height 20
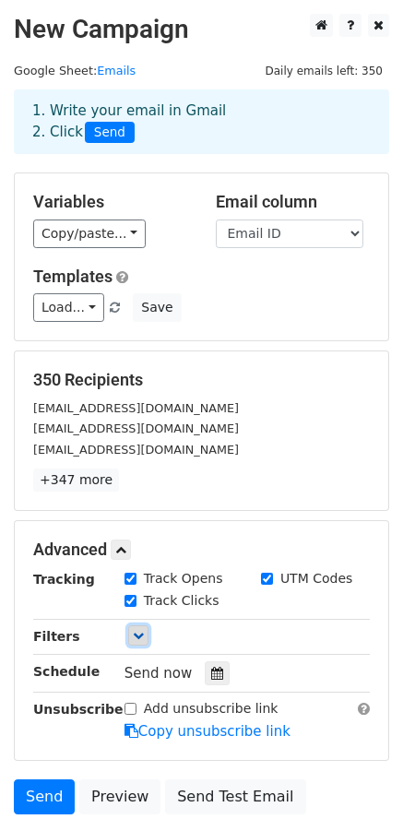
click at [139, 636] on icon at bounding box center [138, 635] width 11 height 11
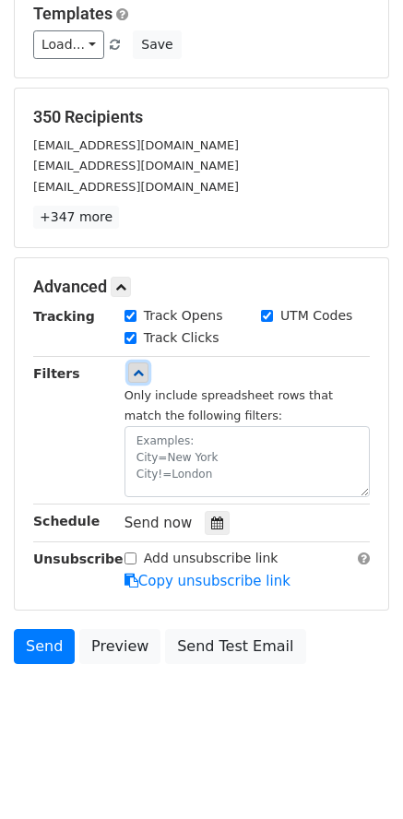
scroll to position [264, 0]
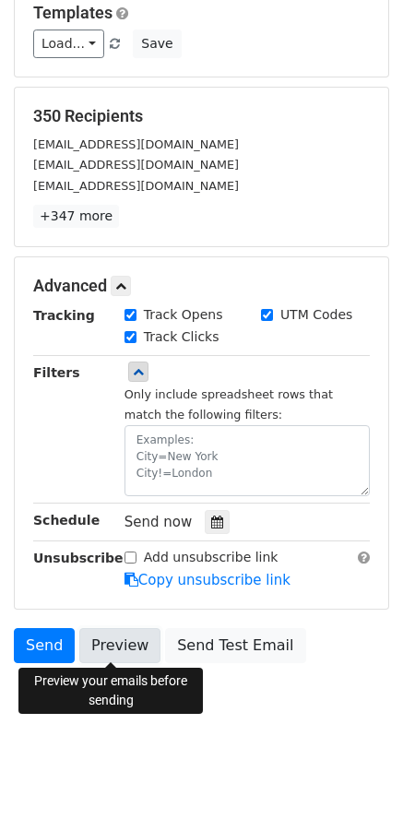
click at [107, 649] on link "Preview" at bounding box center [119, 645] width 81 height 35
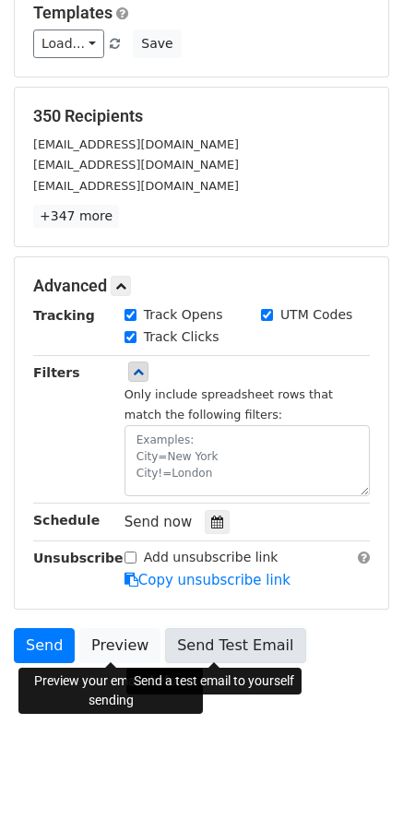
click at [232, 643] on link "Send Test Email" at bounding box center [235, 645] width 140 height 35
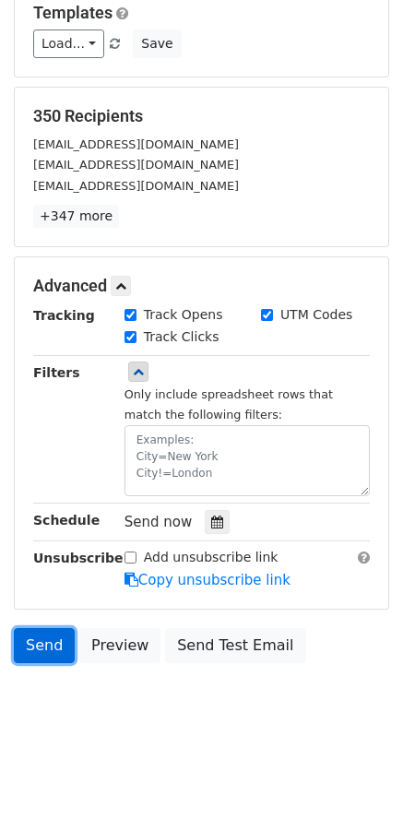
click at [38, 640] on link "Send" at bounding box center [44, 645] width 61 height 35
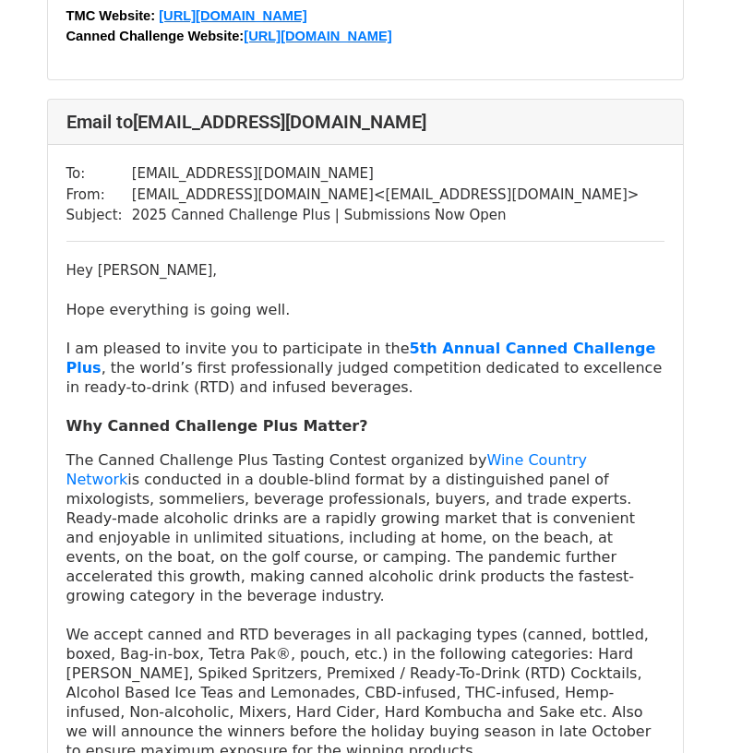
scroll to position [1661, 0]
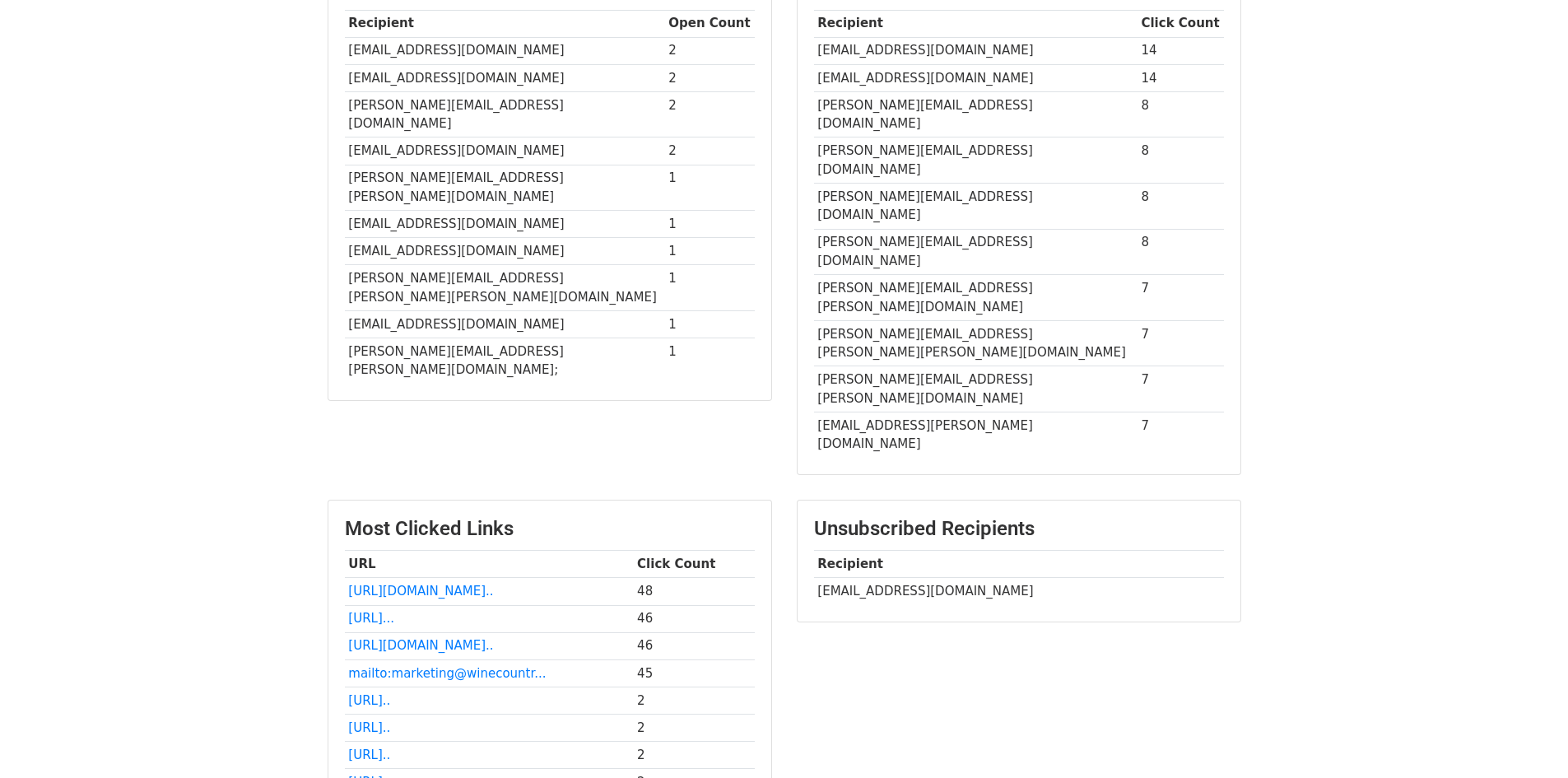
scroll to position [494, 0]
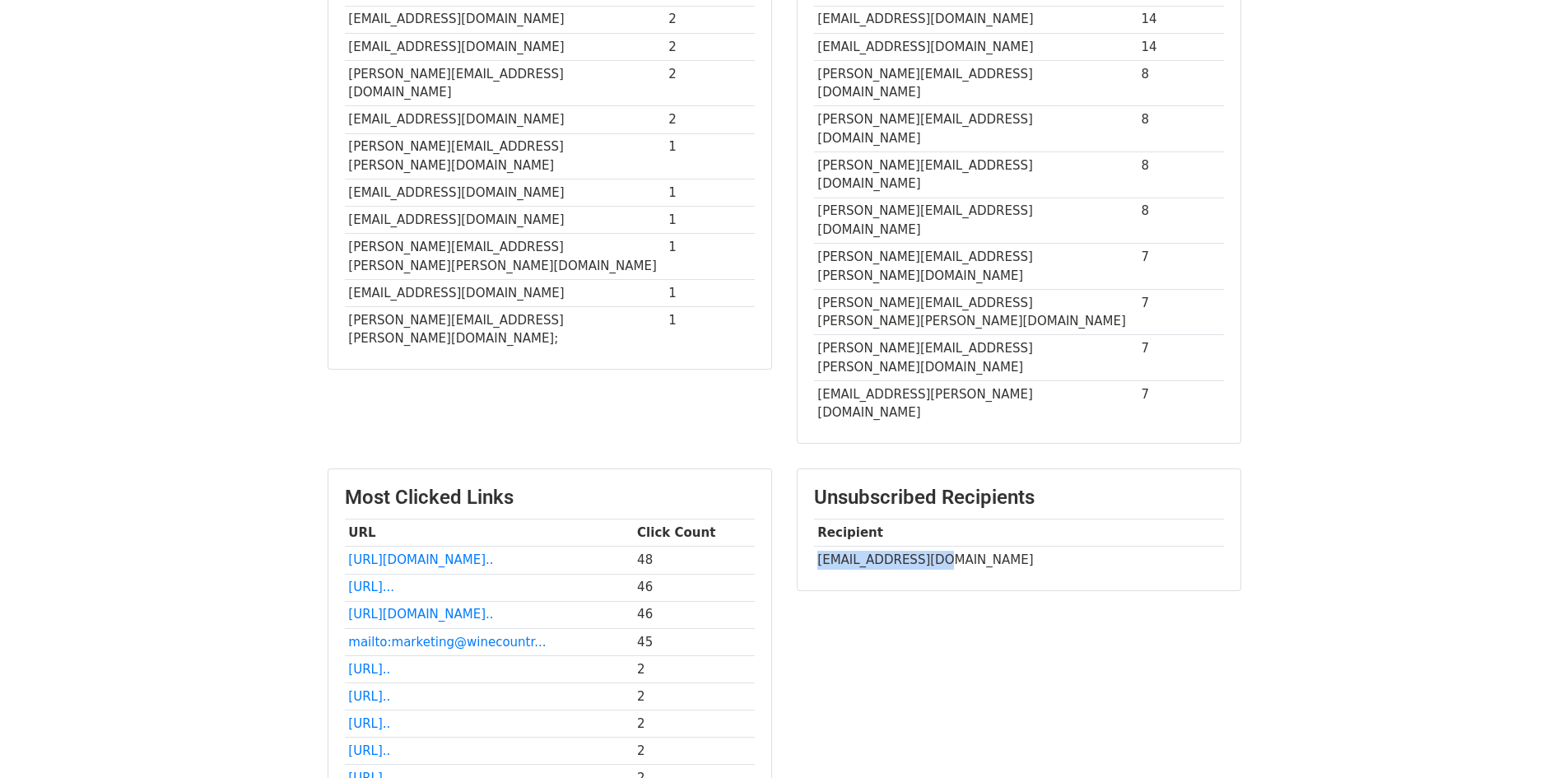
drag, startPoint x: 929, startPoint y: 403, endPoint x: 813, endPoint y: 415, distance: 116.6
click at [814, 547] on td "[EMAIL_ADDRESS][DOMAIN_NAME]" at bounding box center [1019, 560] width 410 height 27
copy td "[EMAIL_ADDRESS][DOMAIN_NAME]"
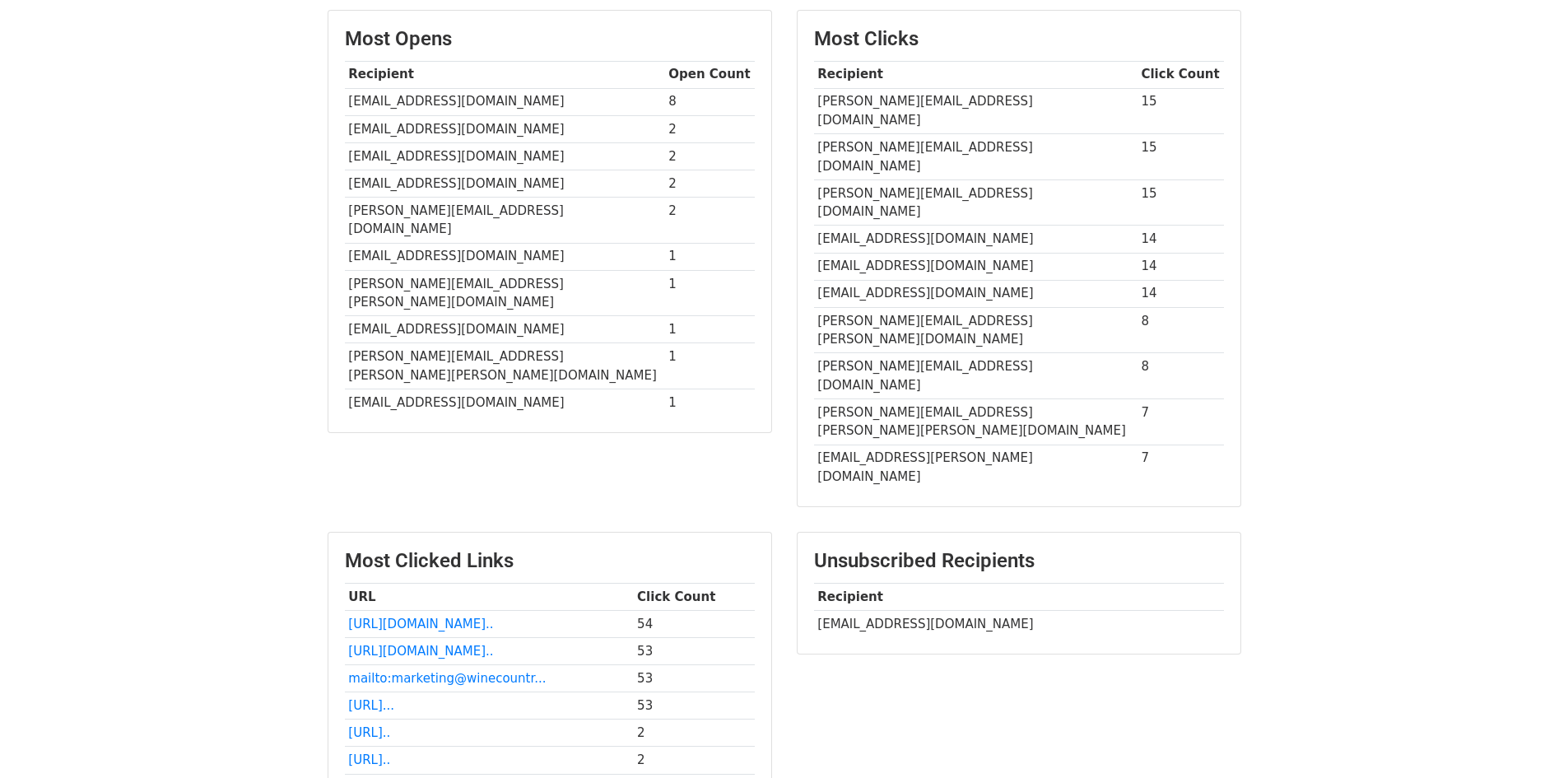
scroll to position [82, 0]
